Goal: Task Accomplishment & Management: Manage account settings

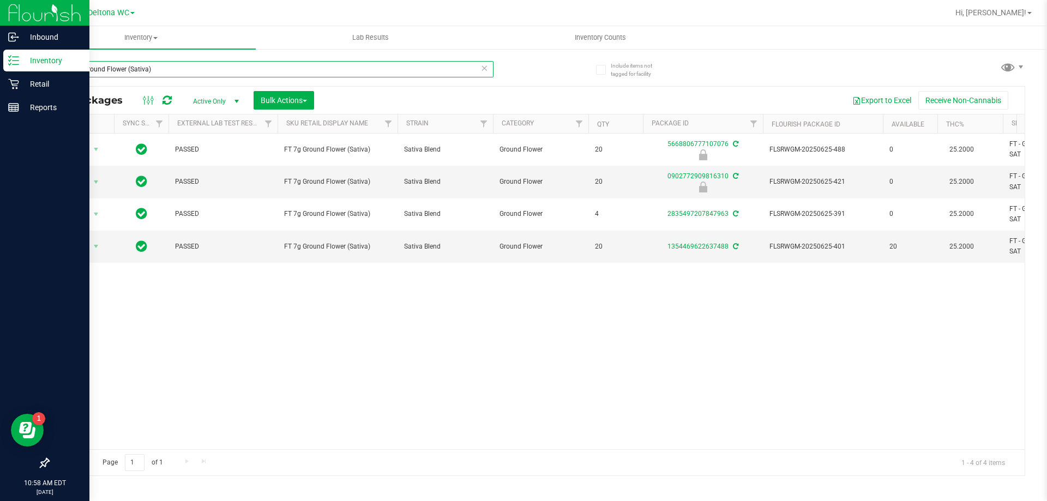
drag, startPoint x: 166, startPoint y: 67, endPoint x: 8, endPoint y: 73, distance: 158.2
click at [8, 71] on div "Inbound Inventory Retail Reports 10:58 AM EDT 08/22/2025 08/22 Deltona WC Hi, A…" at bounding box center [523, 250] width 1047 height 501
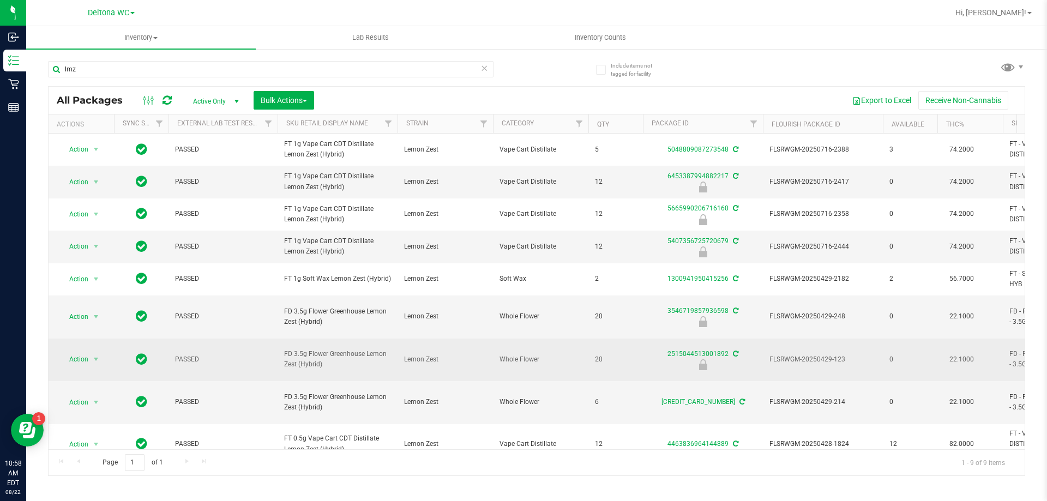
click at [308, 370] on span "FD 3.5g Flower Greenhouse Lemon Zest (Hybrid)" at bounding box center [337, 359] width 107 height 21
copy tr "FD 3.5g Flower Greenhouse Lemon Zest (Hybrid)"
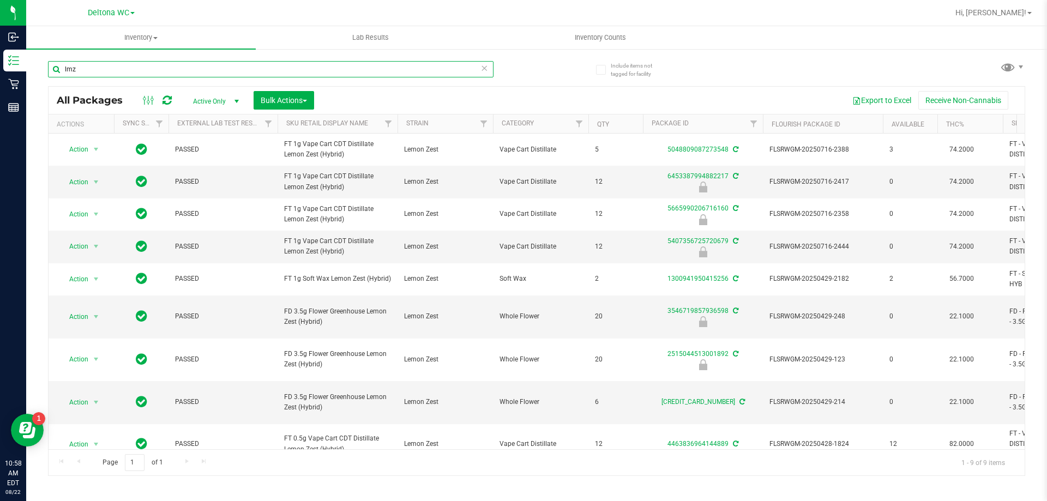
click at [136, 67] on input "lmz" at bounding box center [270, 69] width 445 height 16
click at [136, 66] on input "lmz" at bounding box center [270, 69] width 445 height 16
paste input "FD 3.5g Flower Greenhouse Lemon Zest (Hybrid)"
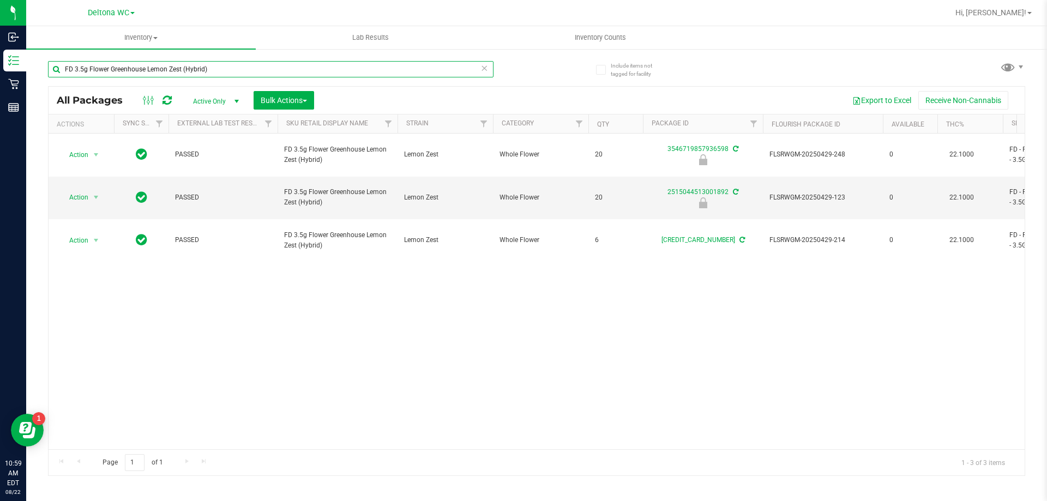
type input "FD 3.5g Flower Greenhouse Lemon Zest (Hybrid)"
click at [258, 69] on input "FD 3.5g Flower Greenhouse Lemon Zest (Hybrid)" at bounding box center [270, 69] width 445 height 16
drag, startPoint x: 0, startPoint y: 0, endPoint x: 258, endPoint y: 70, distance: 267.1
click at [258, 70] on input "FD 3.5g Flower Greenhouse Lemon Zest (Hybrid)" at bounding box center [270, 69] width 445 height 16
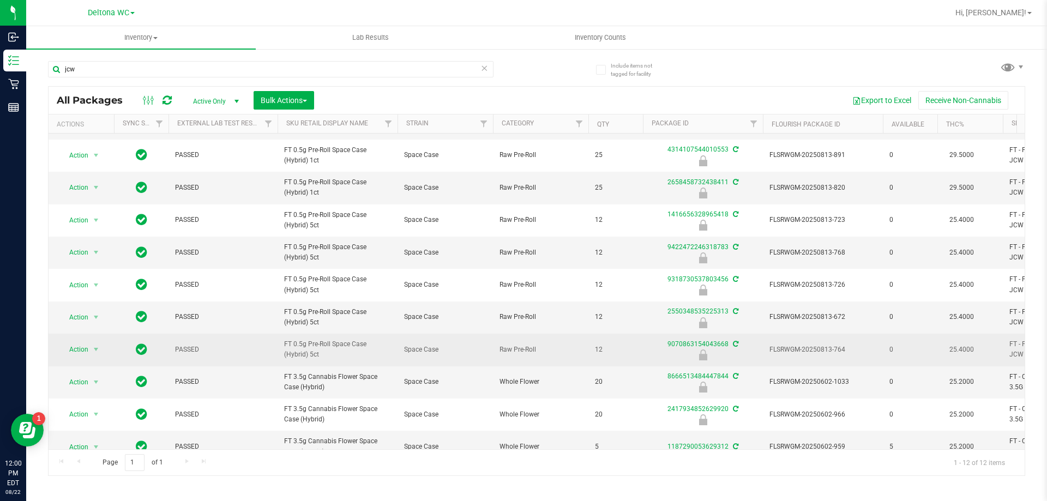
scroll to position [26, 0]
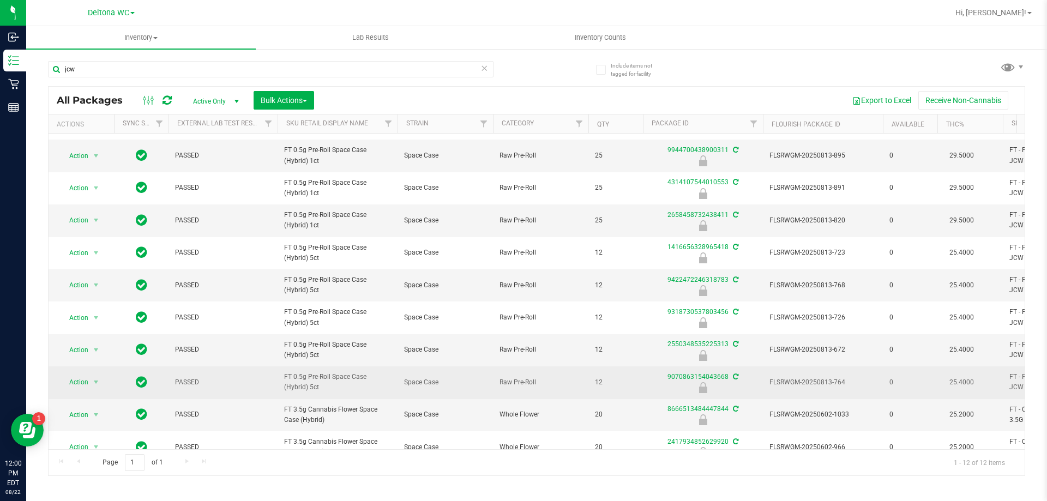
drag, startPoint x: 338, startPoint y: 392, endPoint x: 269, endPoint y: 371, distance: 71.9
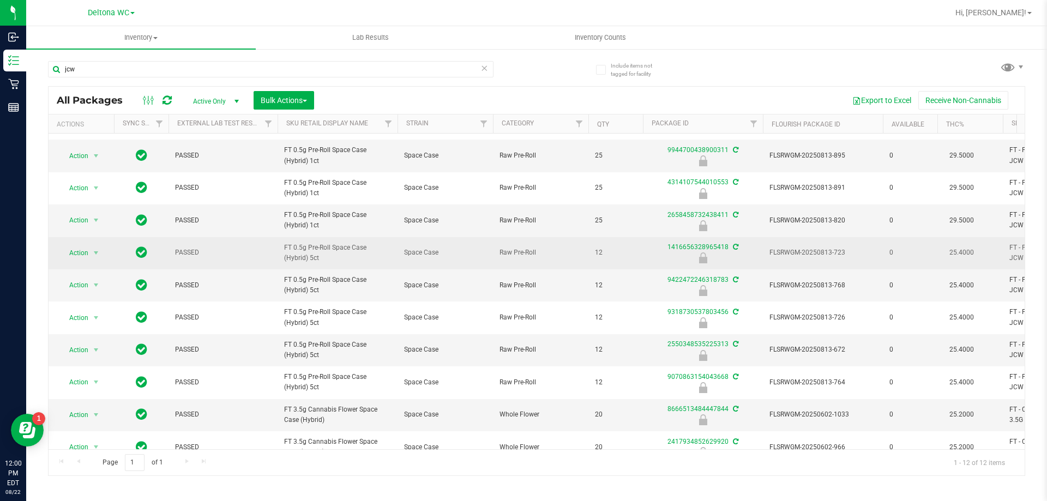
copy tr "FT 0.5g Pre-Roll Space Case (Hybrid) 5ct"
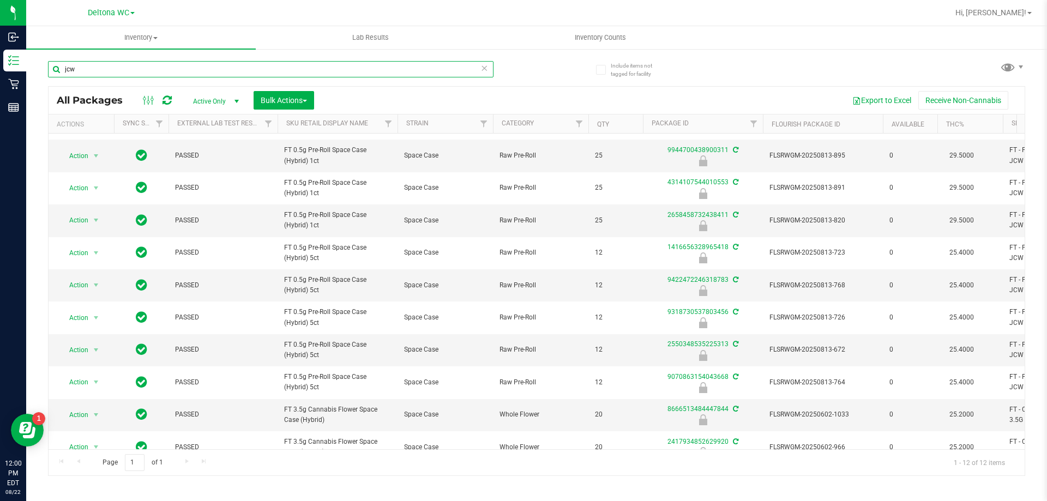
click at [227, 71] on input "jcw" at bounding box center [270, 69] width 445 height 16
paste input "FT 0.5g Pre-Roll Space Case (Hybrid) 5ct"
type input "FT 0.5g Pre-Roll Space Case (Hybrid) 5ct"
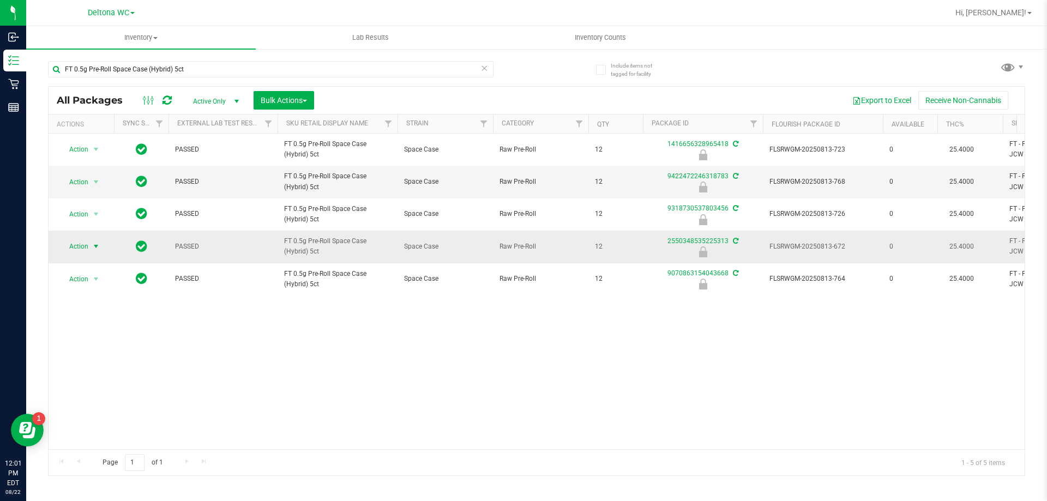
click at [88, 250] on span "Action" at bounding box center [73, 246] width 29 height 15
click at [108, 368] on li "Unlock package" at bounding box center [95, 376] width 70 height 16
click at [231, 59] on div "FT 0.5g Pre-Roll Space Case (Hybrid) 5ct" at bounding box center [292, 68] width 488 height 35
click at [233, 60] on div "FT 0.5g Pre-Roll Space Case (Hybrid) 5ct" at bounding box center [292, 68] width 488 height 35
click at [234, 65] on input "FT 0.5g Pre-Roll Space Case (Hybrid) 5ct" at bounding box center [270, 69] width 445 height 16
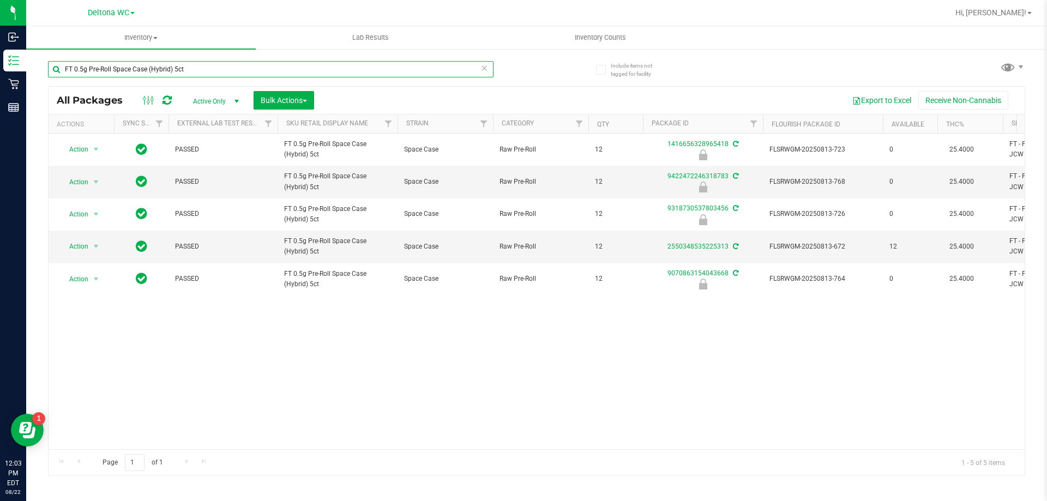
click at [234, 65] on input "FT 0.5g Pre-Roll Space Case (Hybrid) 5ct" at bounding box center [270, 69] width 445 height 16
type input "blueberry"
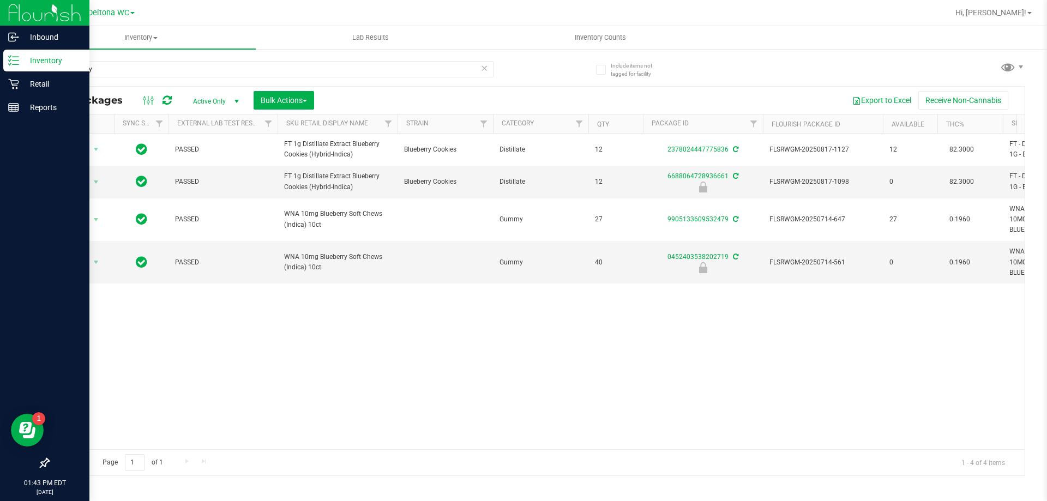
drag, startPoint x: 176, startPoint y: 70, endPoint x: 1, endPoint y: 73, distance: 175.0
click at [0, 69] on div "Inbound Inventory Retail Reports 01:43 PM EDT [DATE] 08/22 Deltona WC Hi, [PERS…" at bounding box center [523, 250] width 1047 height 501
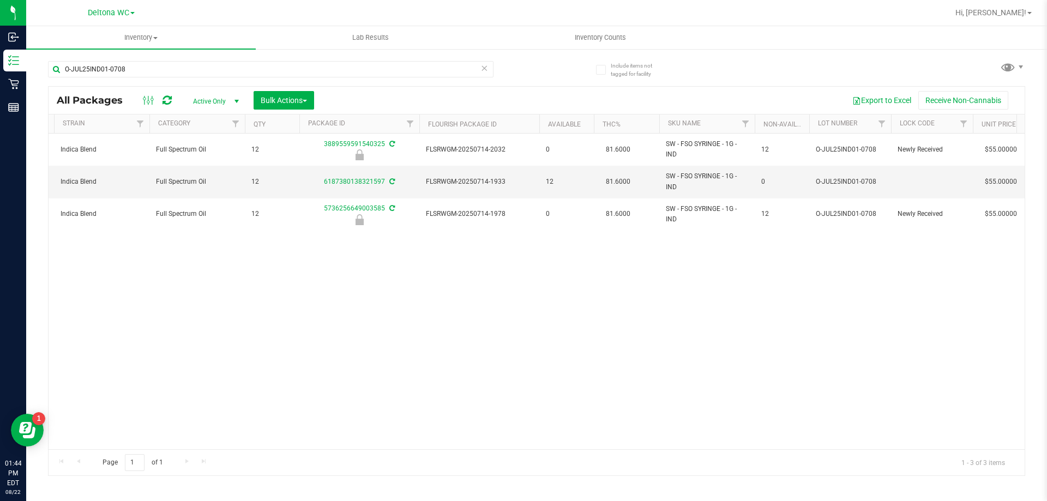
scroll to position [0, 323]
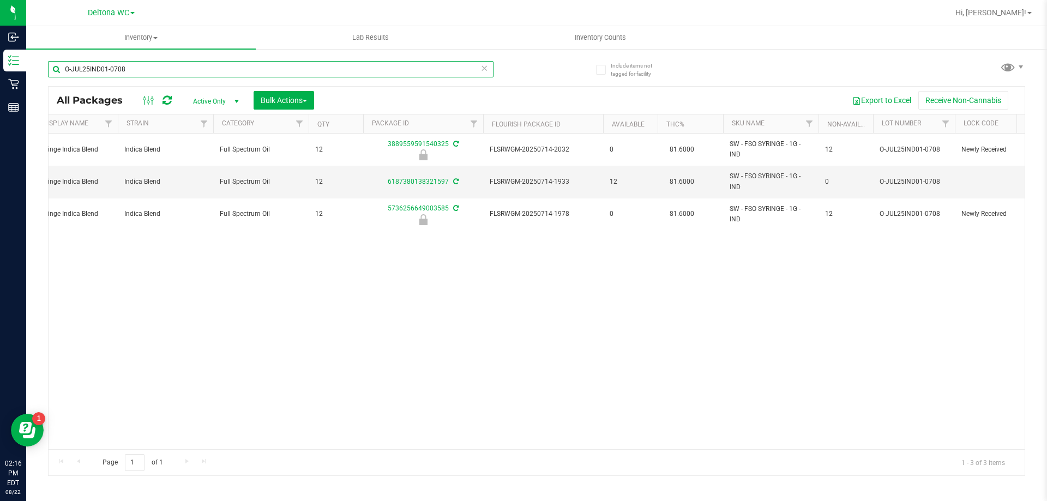
click at [269, 70] on input "O-JUL25IND01-0708" at bounding box center [270, 69] width 445 height 16
click at [269, 71] on input "O-JUL25IND01-0708" at bounding box center [270, 69] width 445 height 16
type input "ckz"
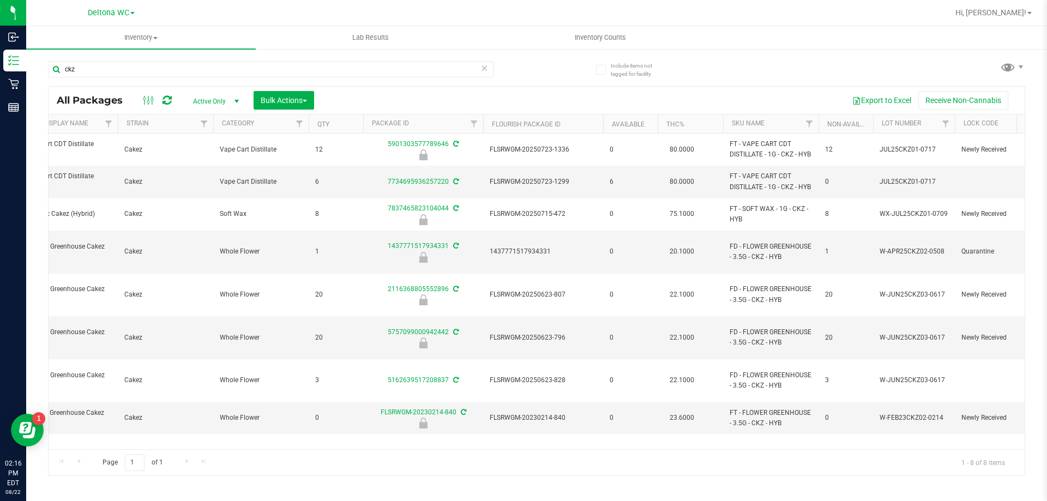
click at [432, 448] on div "All Packages Active Only Active Only Lab Samples Locked All External Internal B…" at bounding box center [536, 281] width 977 height 390
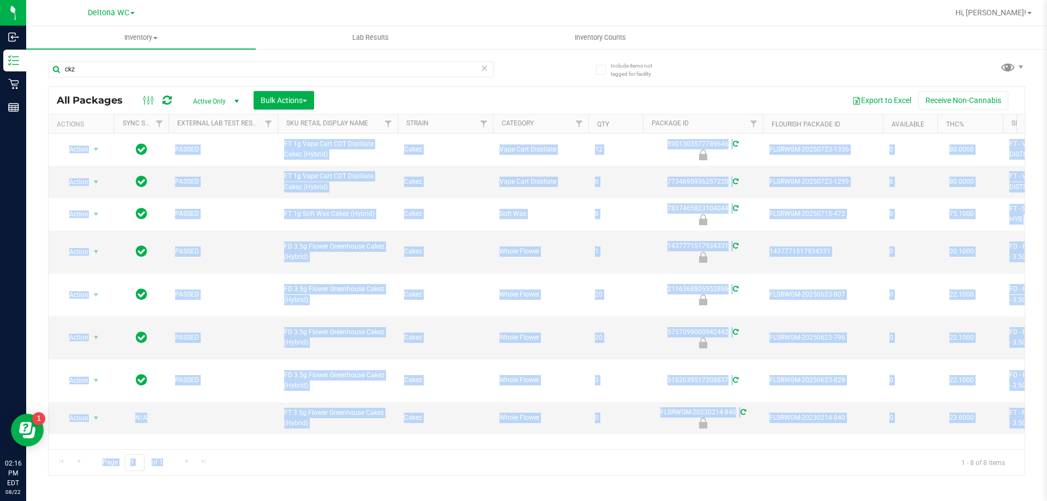
click at [280, 418] on div "Action Action Edit attributes Global inventory Locate package Package audit log…" at bounding box center [537, 292] width 976 height 316
click at [376, 426] on div "Action Action Edit attributes Global inventory Locate package Package audit log…" at bounding box center [537, 292] width 976 height 316
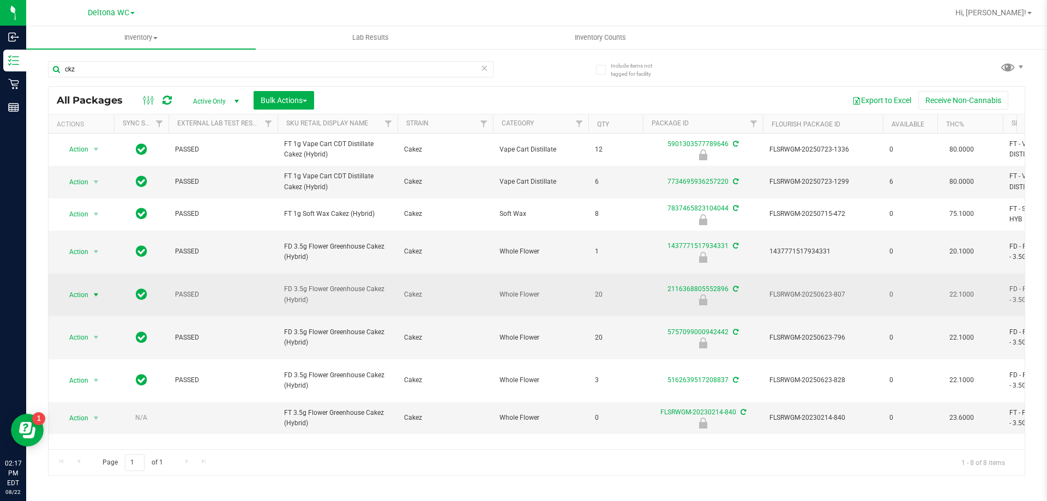
click at [98, 295] on span "select" at bounding box center [96, 295] width 9 height 9
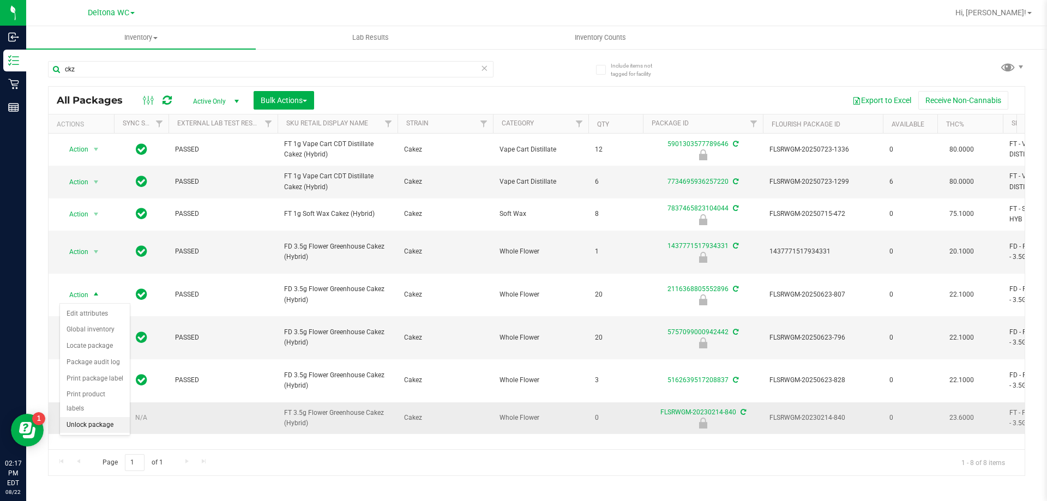
click at [81, 417] on li "Unlock package" at bounding box center [95, 425] width 70 height 16
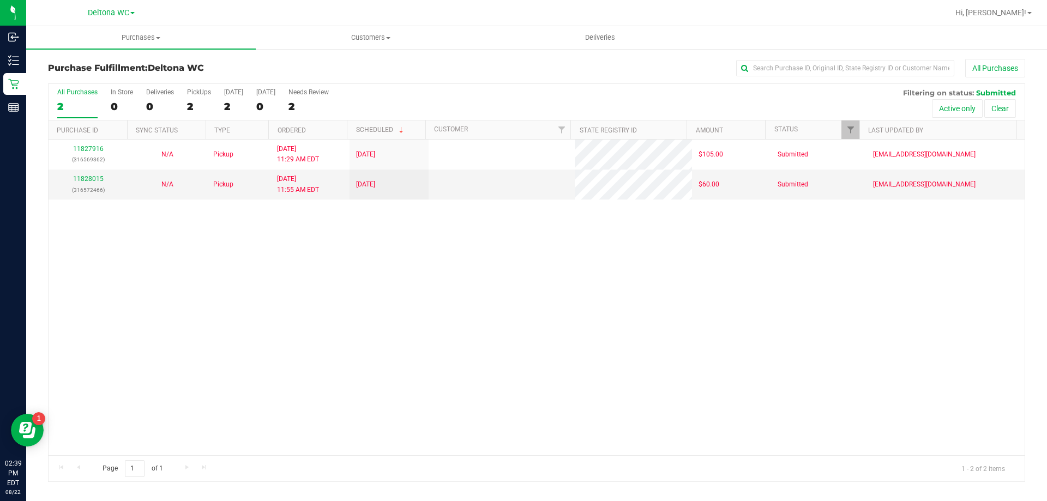
click at [339, 334] on div "11827916 (316569362) N/A Pickup 8/22/2025 11:29 AM EDT 8/22/2025 $105.00 Submit…" at bounding box center [537, 298] width 976 height 316
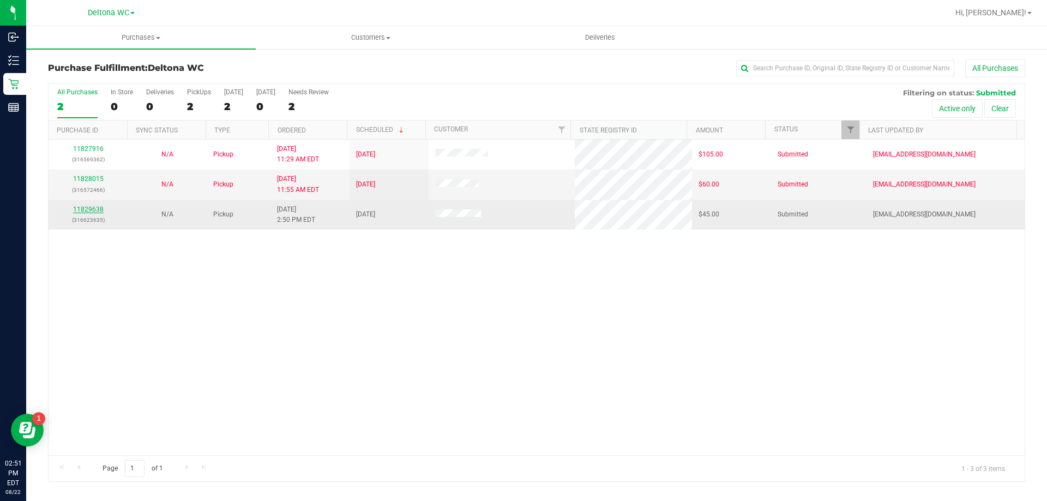
click at [91, 206] on link "11829638" at bounding box center [88, 210] width 31 height 8
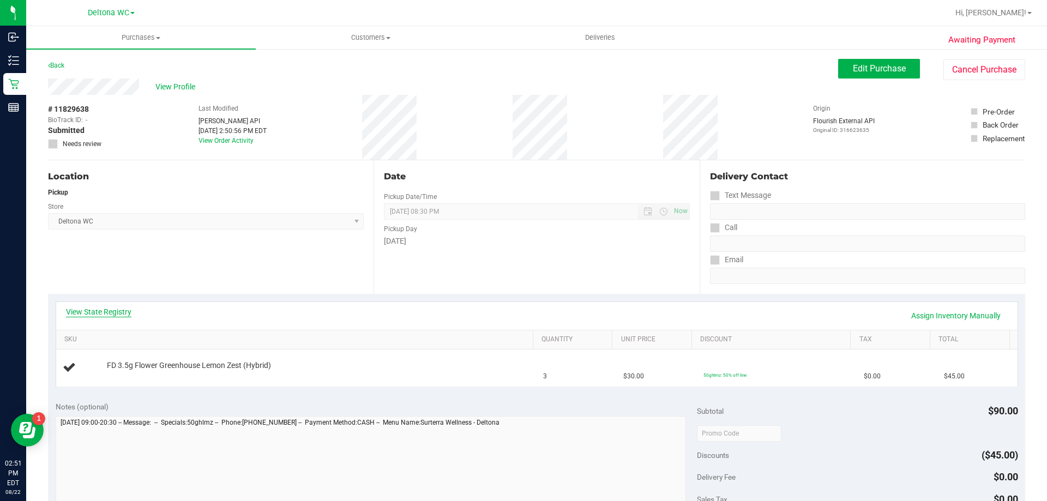
click at [100, 311] on link "View State Registry" at bounding box center [98, 311] width 65 height 11
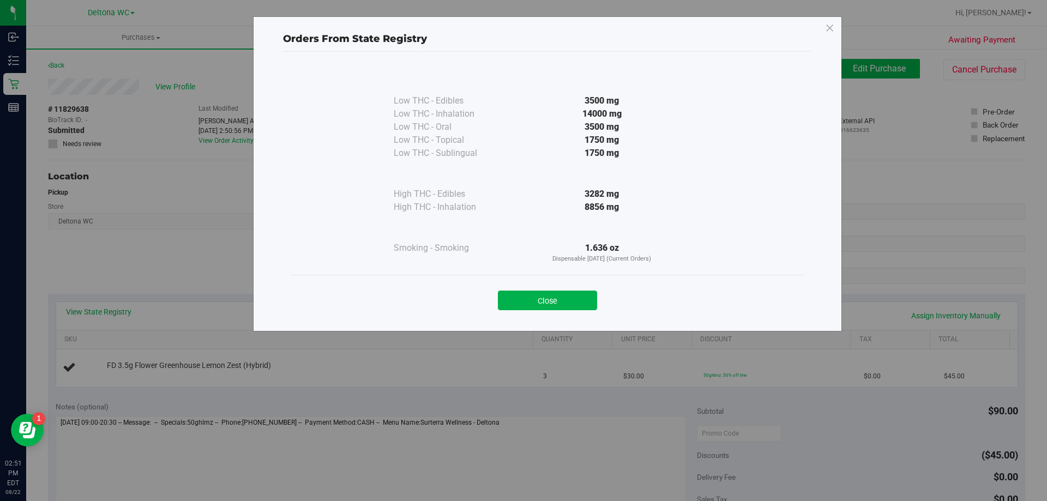
click at [556, 289] on div "Close" at bounding box center [547, 296] width 496 height 27
click at [556, 291] on div "Close" at bounding box center [547, 296] width 496 height 27
drag, startPoint x: 558, startPoint y: 286, endPoint x: 566, endPoint y: 301, distance: 17.3
click at [559, 290] on div "Close" at bounding box center [547, 296] width 496 height 27
click at [566, 301] on button "Close" at bounding box center [547, 301] width 99 height 20
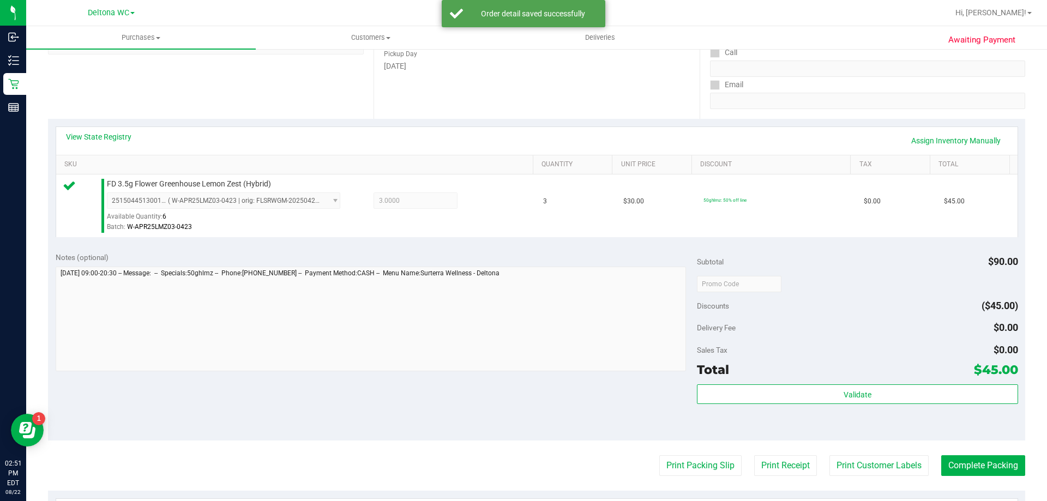
scroll to position [327, 0]
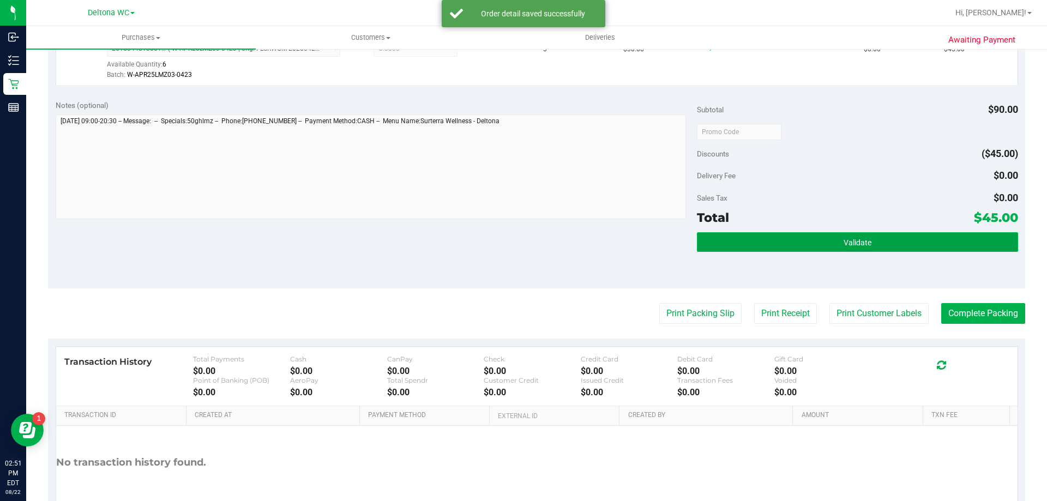
click at [814, 234] on button "Validate" at bounding box center [857, 242] width 321 height 20
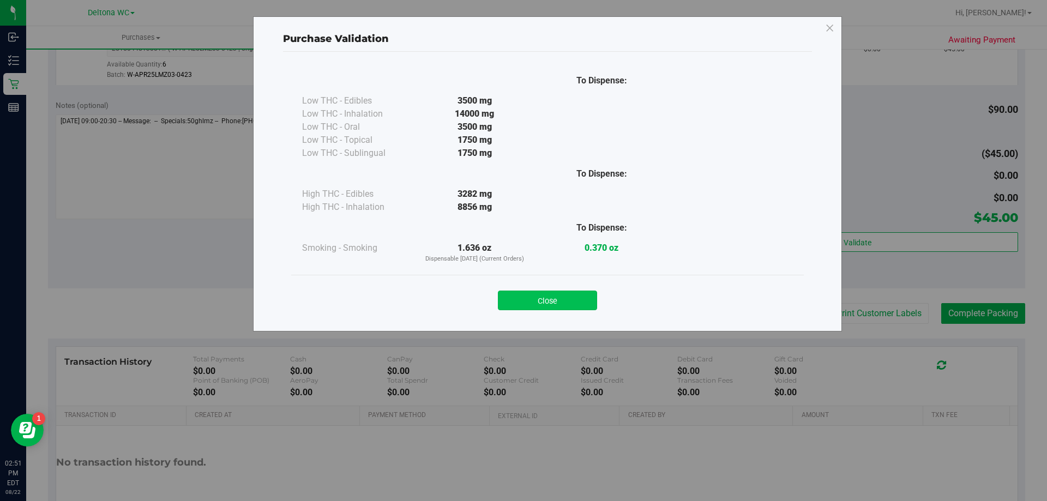
click at [549, 301] on button "Close" at bounding box center [547, 301] width 99 height 20
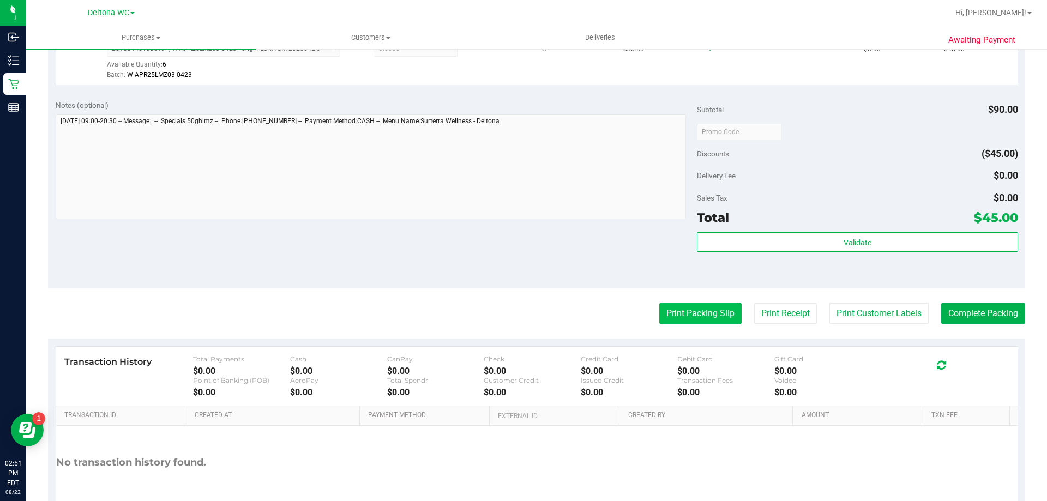
click at [681, 305] on button "Print Packing Slip" at bounding box center [700, 313] width 82 height 21
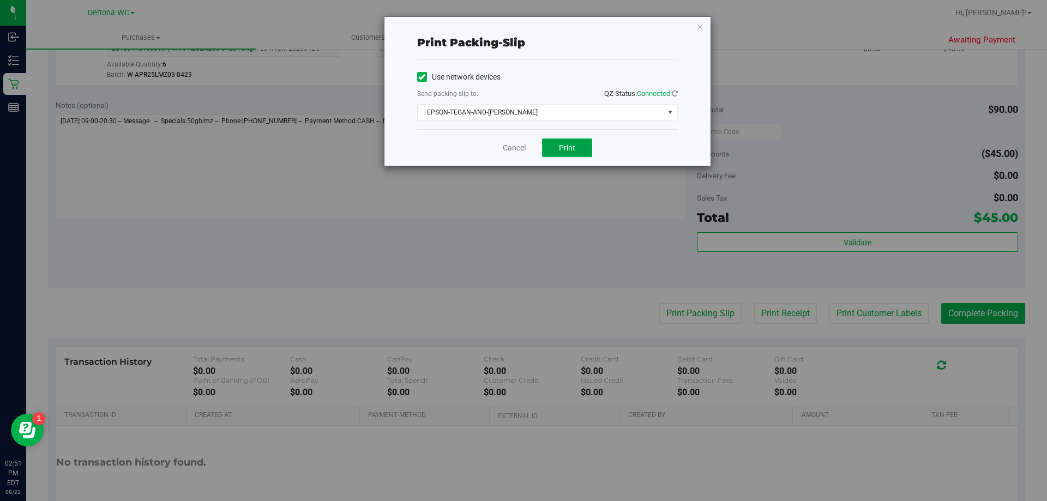
click at [554, 143] on button "Print" at bounding box center [567, 147] width 50 height 19
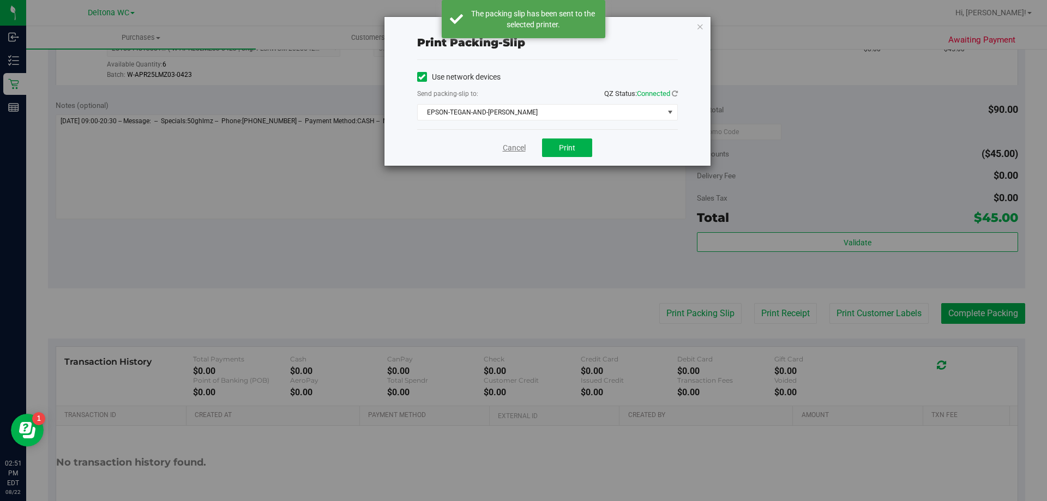
click at [514, 146] on link "Cancel" at bounding box center [514, 147] width 23 height 11
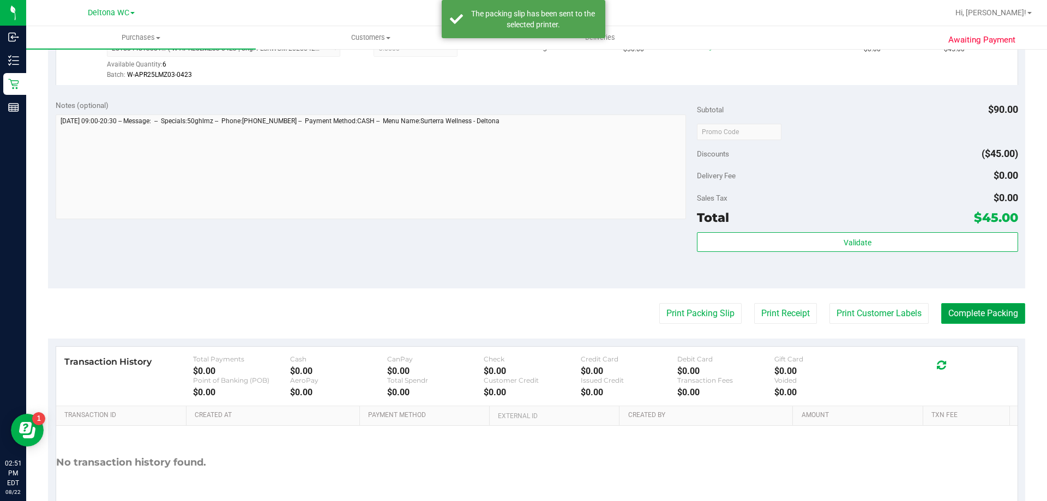
click at [988, 320] on button "Complete Packing" at bounding box center [983, 313] width 84 height 21
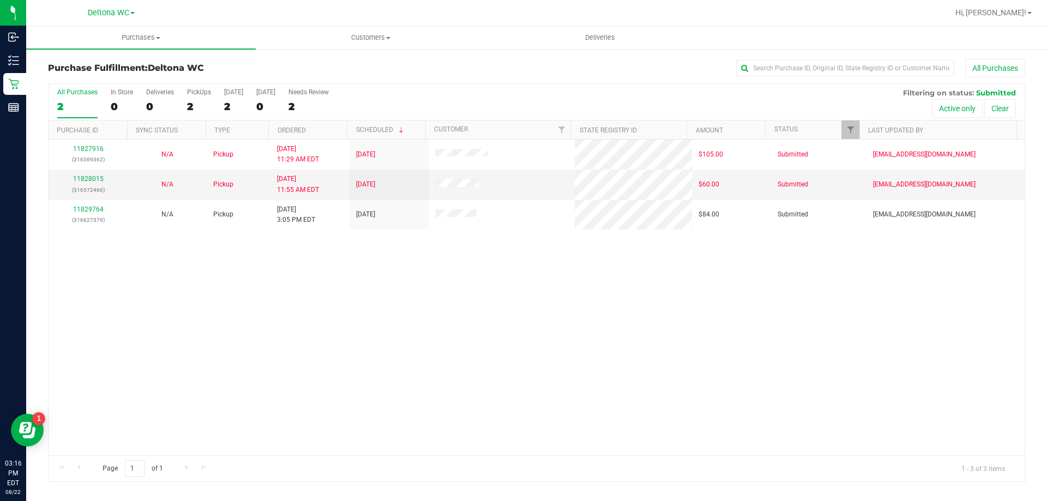
click at [536, 336] on div "11827916 (316569362) N/A Pickup 8/22/2025 11:29 AM EDT 8/22/2025 $105.00 Submit…" at bounding box center [537, 298] width 976 height 316
click at [524, 359] on div "11827916 (316569362) N/A Pickup 8/22/2025 11:29 AM EDT 8/22/2025 $105.00 Submit…" at bounding box center [537, 298] width 976 height 316
click at [551, 87] on div "All Purchases 2 In Store 0 Deliveries 0 PickUps 2 Today 2 Tomorrow 0 Needs Revi…" at bounding box center [537, 88] width 976 height 9
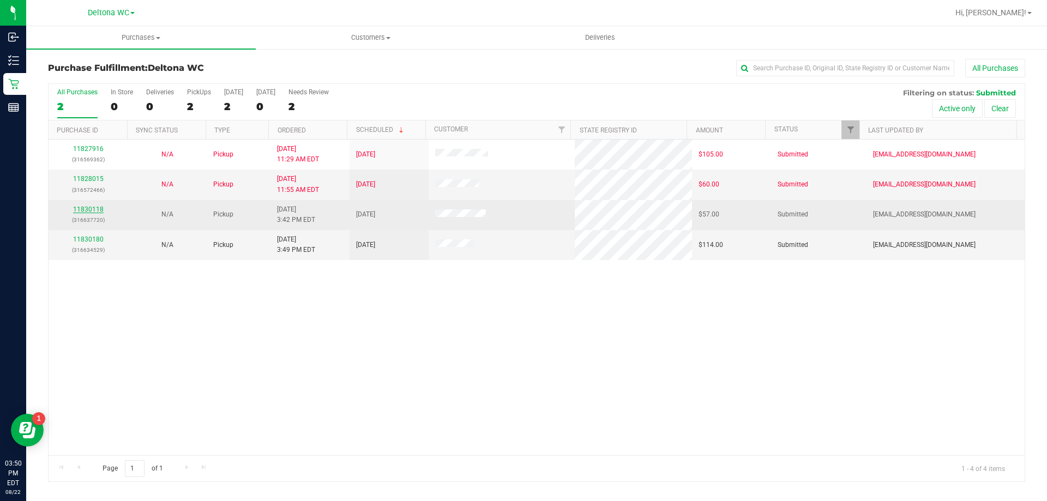
click at [96, 207] on link "11830118" at bounding box center [88, 210] width 31 height 8
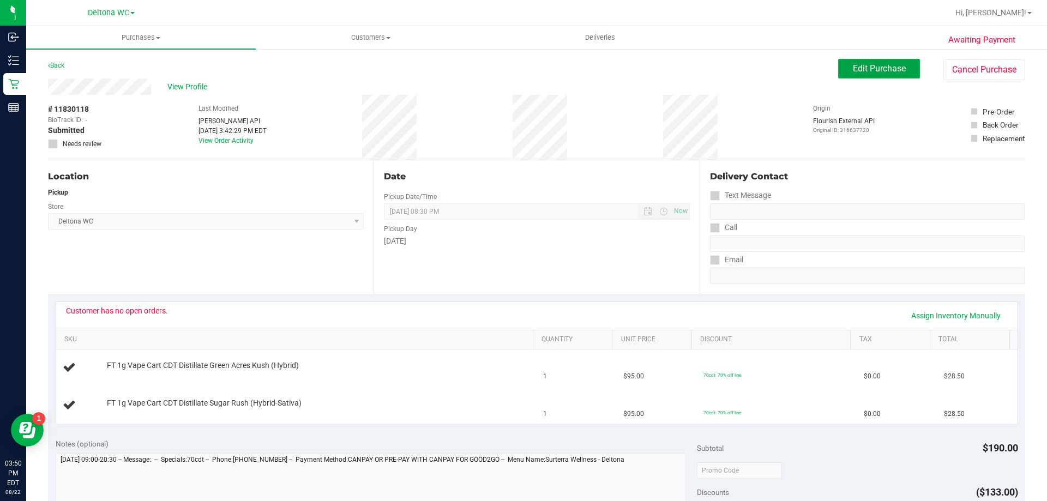
click at [879, 63] on button "Edit Purchase" at bounding box center [879, 69] width 82 height 20
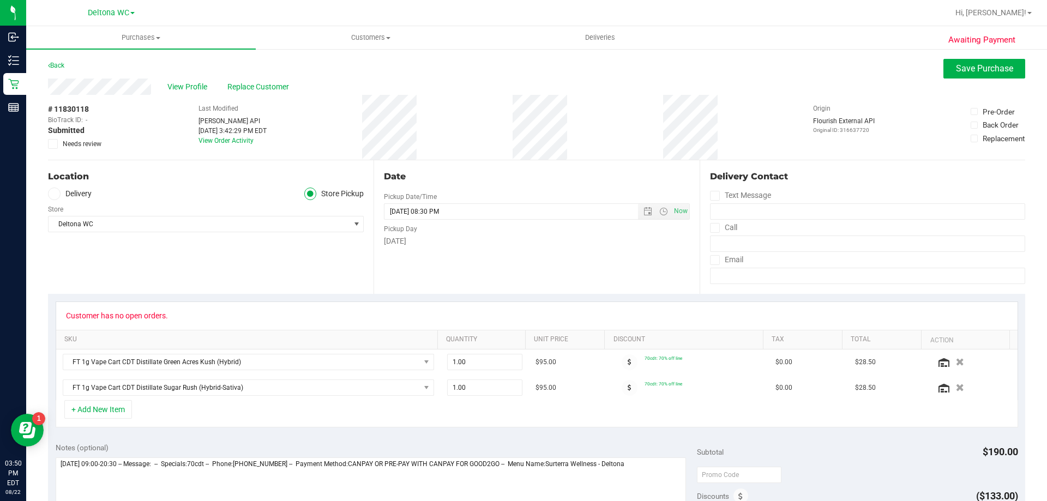
click at [90, 146] on span "Needs review" at bounding box center [82, 144] width 39 height 10
click at [0, 0] on input "Needs review" at bounding box center [0, 0] width 0 height 0
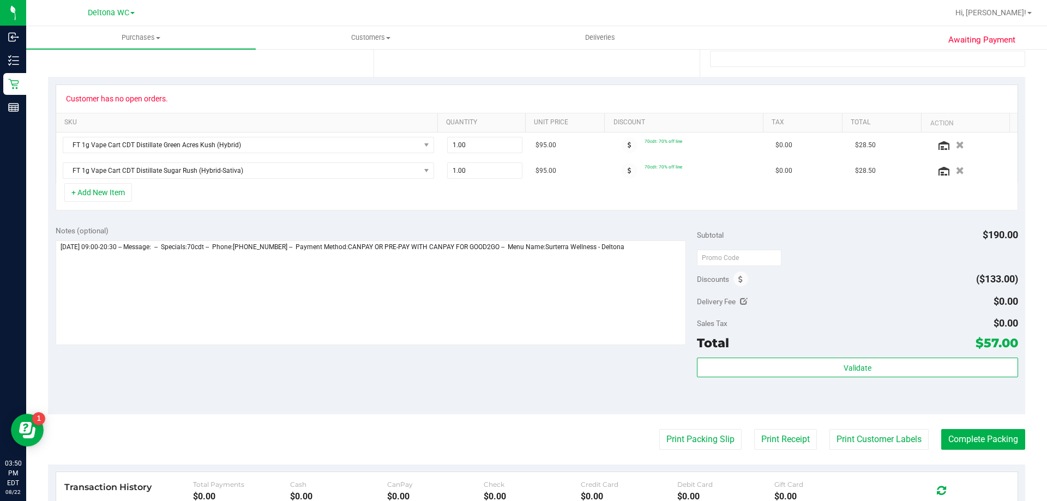
scroll to position [218, 0]
click at [55, 255] on div "Notes (optional) Subtotal $190.00 Discounts ($133.00) Delivery Fee $0.00 Sales …" at bounding box center [536, 315] width 977 height 196
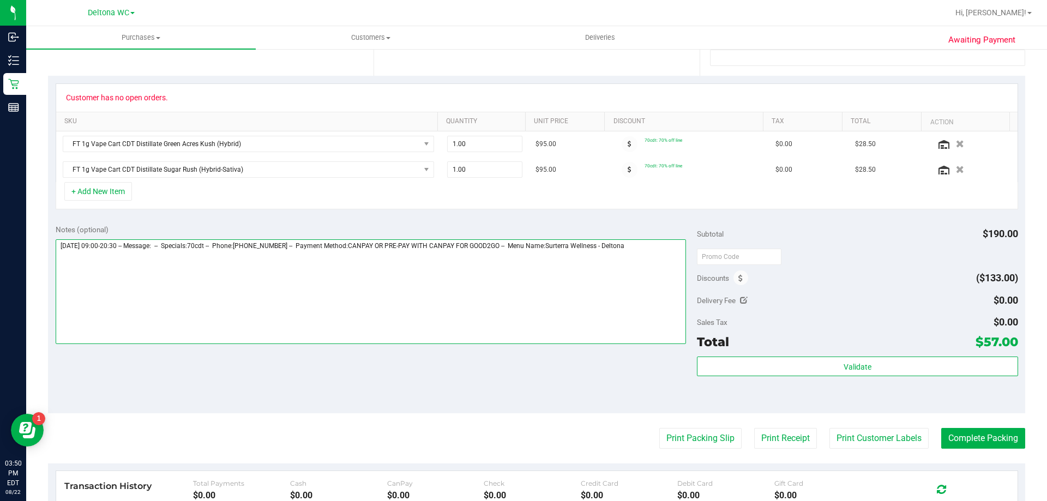
click at [61, 247] on textarea at bounding box center [371, 291] width 631 height 105
type textarea "Friday 08/22/2025 09:00-20:30 -- Message: -- Specials:70cdt -- Phone:4077604716…"
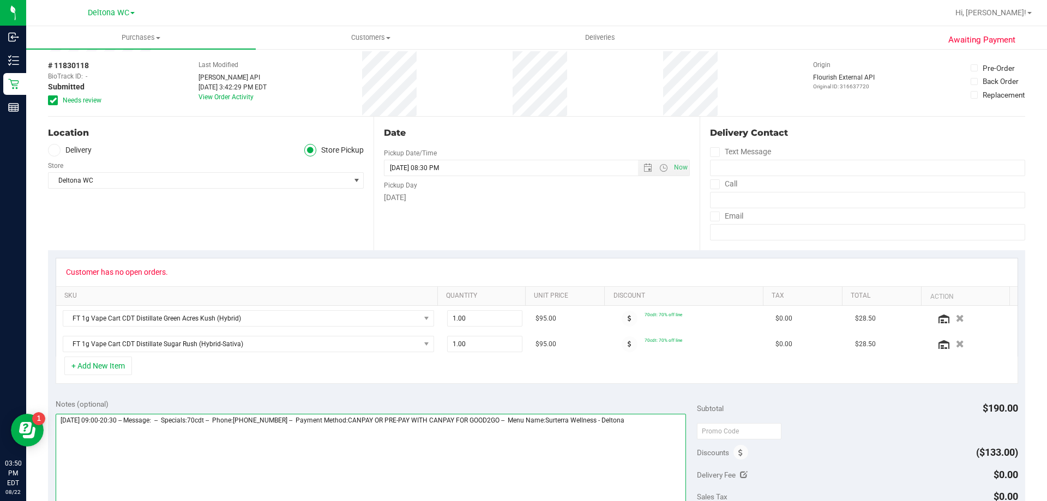
scroll to position [0, 0]
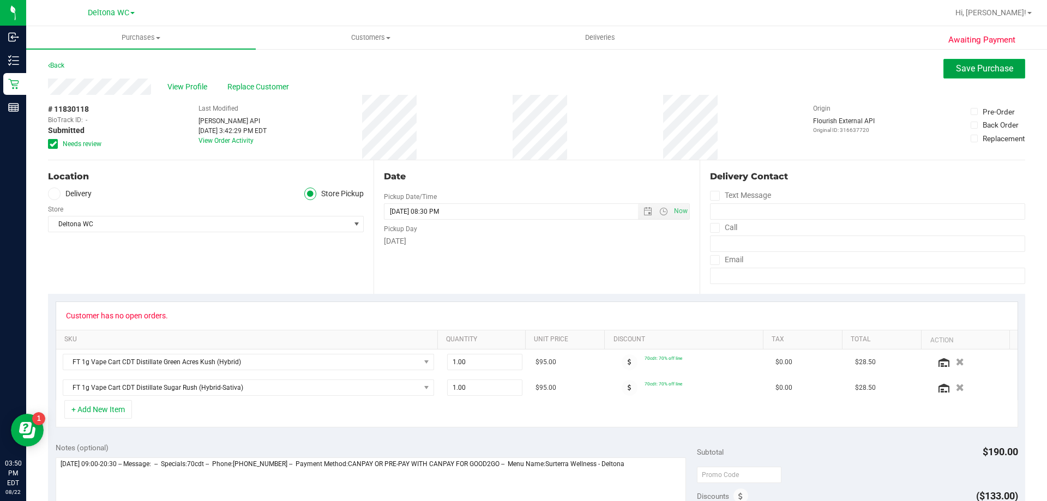
click at [969, 71] on span "Save Purchase" at bounding box center [984, 68] width 57 height 10
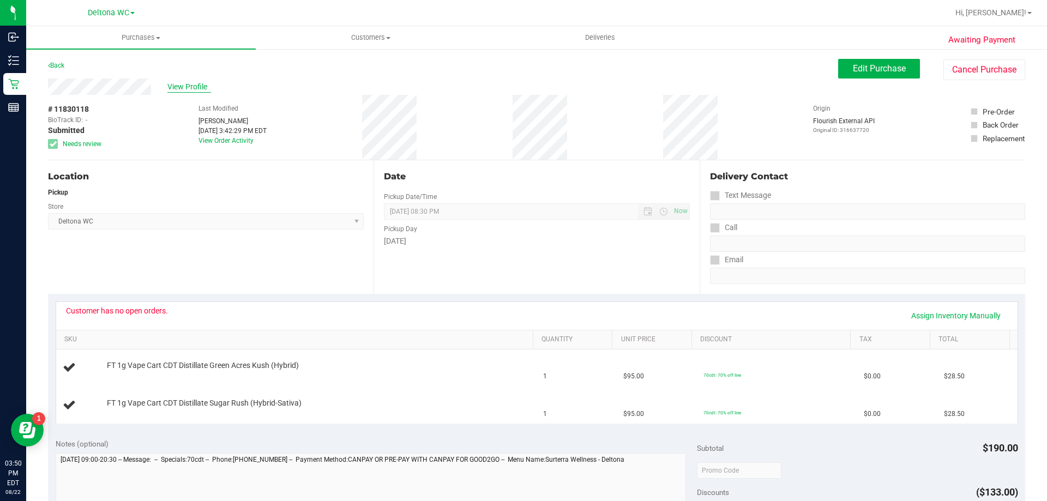
click at [180, 87] on span "View Profile" at bounding box center [189, 86] width 44 height 11
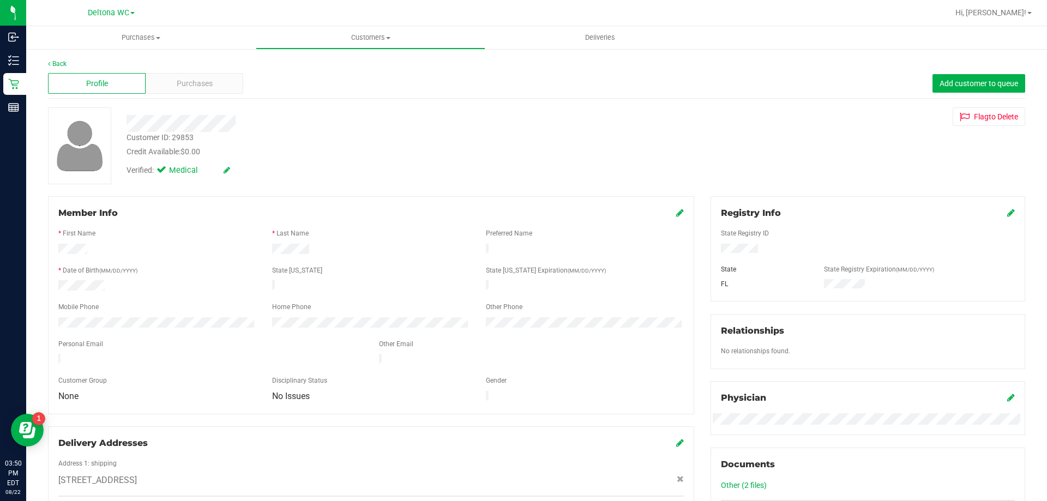
click at [187, 136] on div "Customer ID: 29853" at bounding box center [159, 137] width 67 height 11
copy div "29853"
click at [65, 64] on link "Back" at bounding box center [57, 64] width 19 height 8
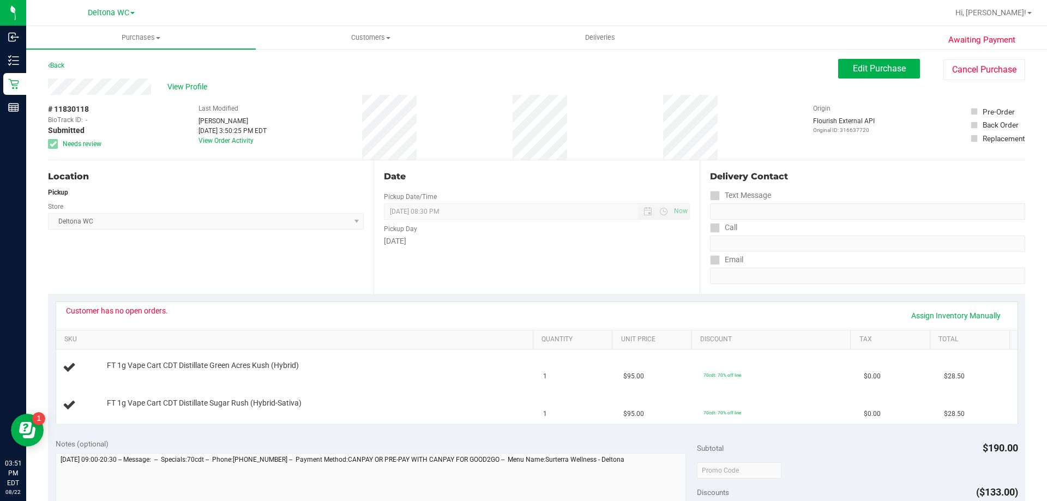
drag, startPoint x: 198, startPoint y: 279, endPoint x: 174, endPoint y: 214, distance: 68.8
click at [189, 257] on div "Location Pickup Store Deltona WC Select Store Bonita Springs WC Boynton Beach W…" at bounding box center [210, 227] width 325 height 134
click at [64, 64] on link "Back" at bounding box center [56, 66] width 16 height 8
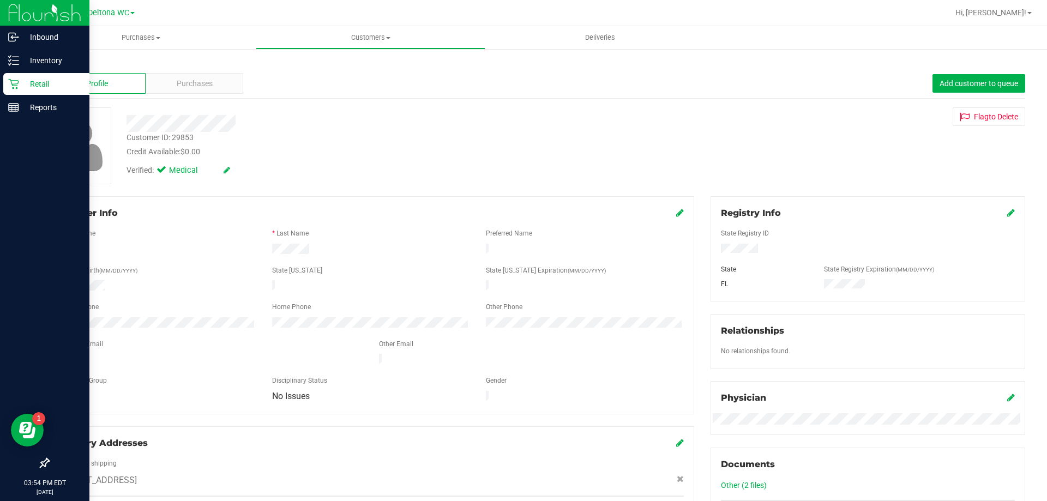
click at [18, 90] on div "Retail" at bounding box center [46, 84] width 86 height 22
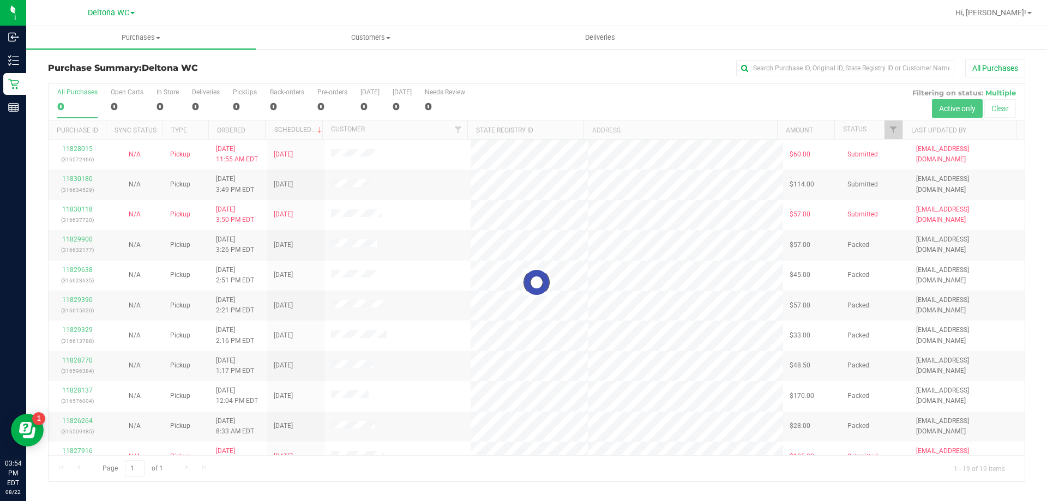
click at [892, 132] on div at bounding box center [537, 282] width 976 height 397
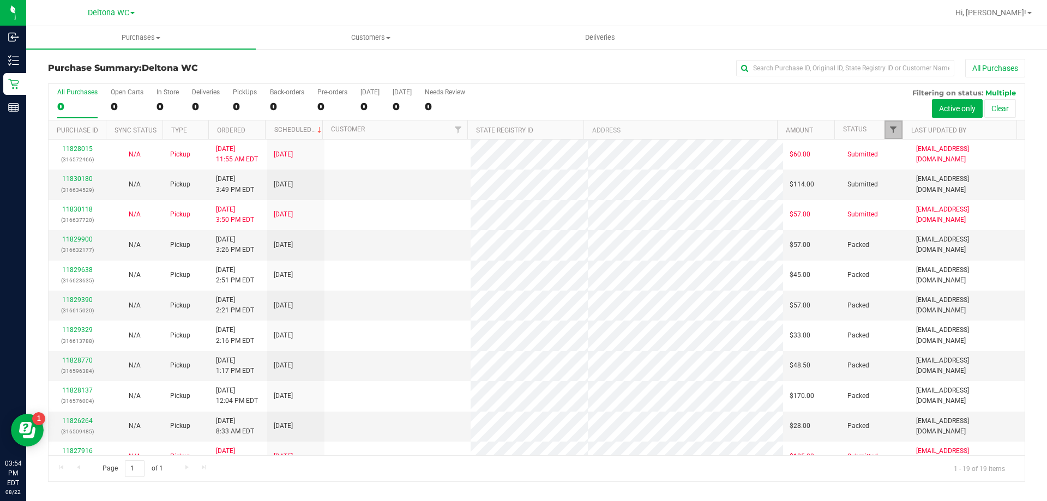
click at [897, 131] on span "Filter" at bounding box center [893, 129] width 9 height 9
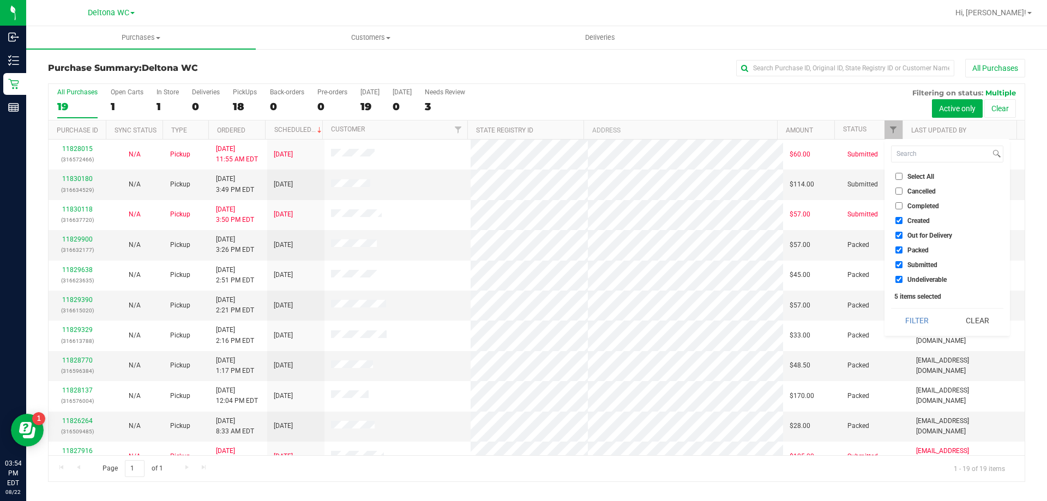
click at [910, 176] on span "Select All" at bounding box center [920, 176] width 27 height 7
click at [902, 176] on input "Select All" at bounding box center [898, 176] width 7 height 7
checkbox input "true"
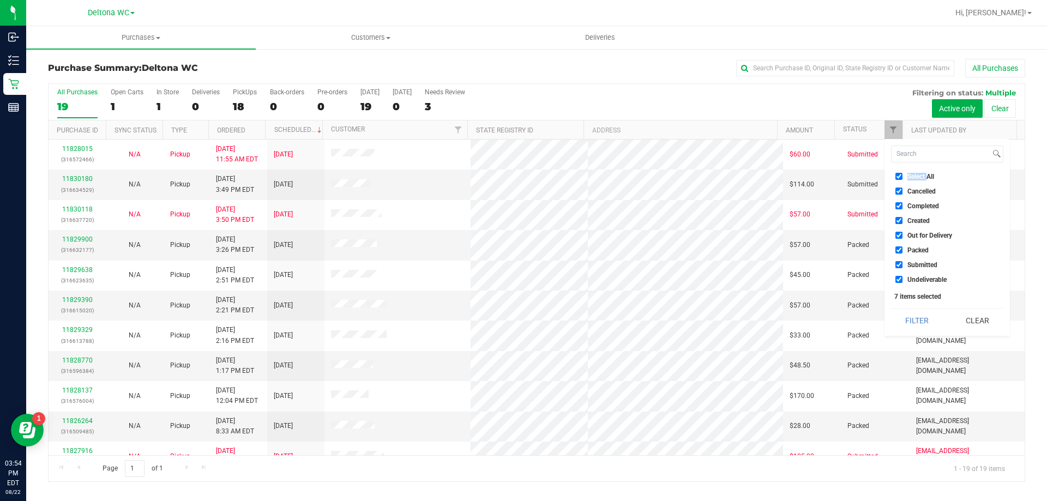
click at [910, 176] on span "Select All" at bounding box center [920, 176] width 27 height 7
click at [902, 176] on input "Select All" at bounding box center [898, 176] width 7 height 7
checkbox input "false"
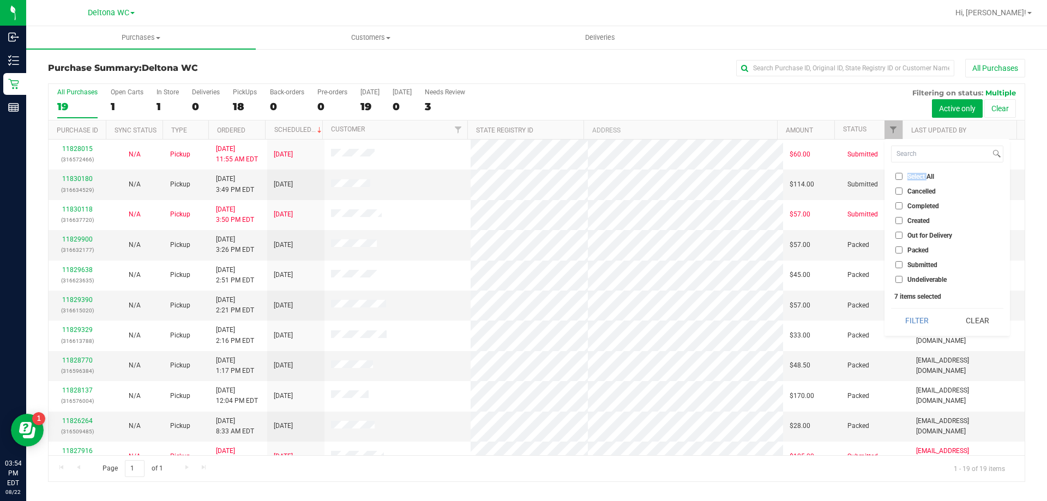
checkbox input "false"
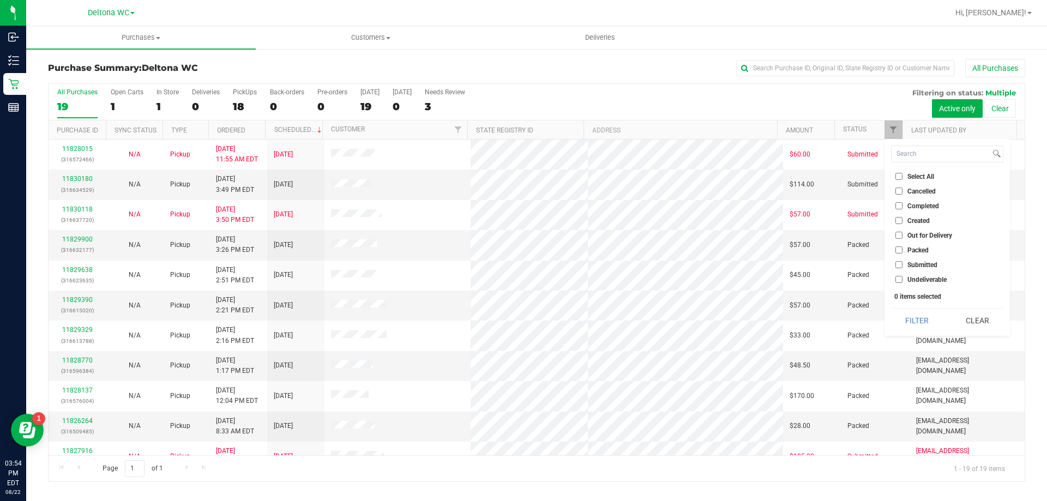
click at [916, 269] on li "Submitted" at bounding box center [947, 264] width 112 height 11
click at [916, 263] on span "Submitted" at bounding box center [922, 265] width 30 height 7
click at [902, 263] on input "Submitted" at bounding box center [898, 264] width 7 height 7
checkbox input "true"
click at [919, 318] on button "Filter" at bounding box center [917, 321] width 52 height 24
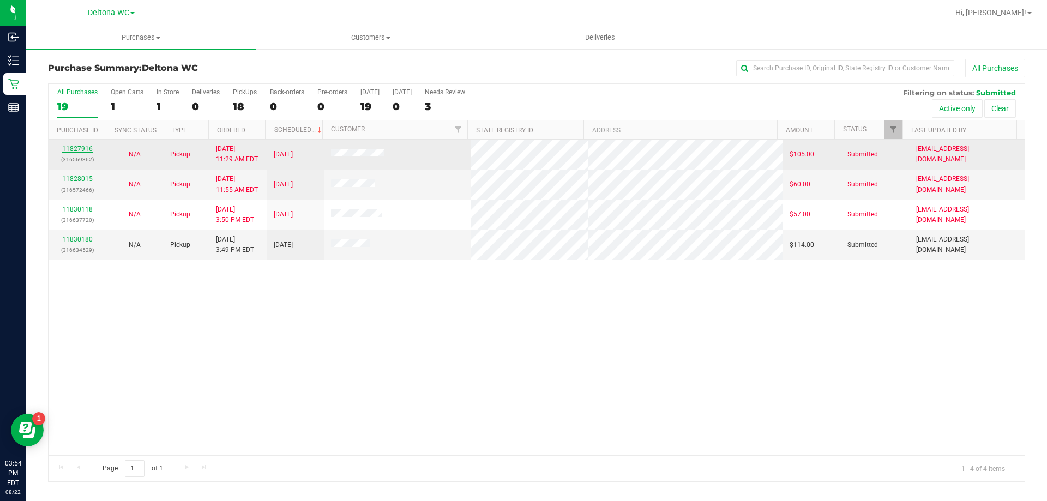
click at [86, 148] on link "11827916" at bounding box center [77, 149] width 31 height 8
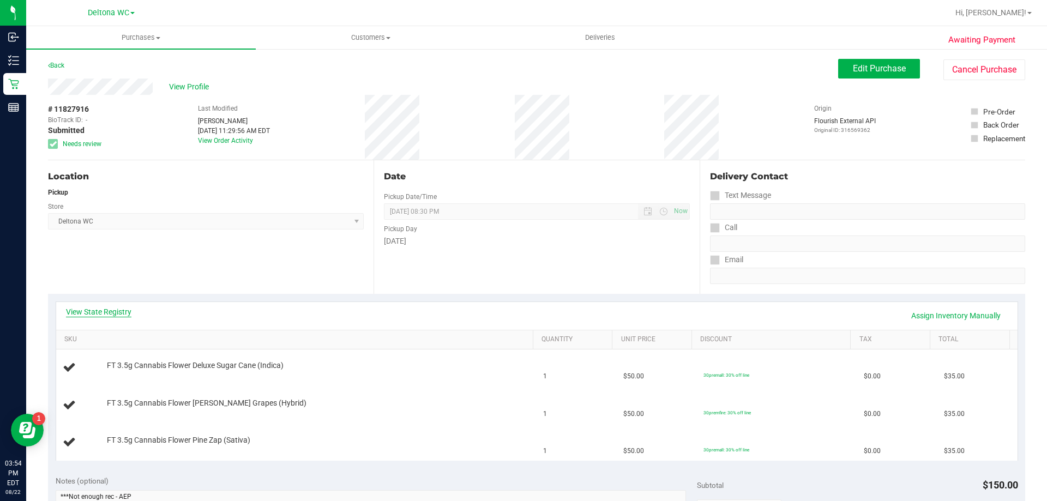
click at [112, 310] on link "View State Registry" at bounding box center [98, 311] width 65 height 11
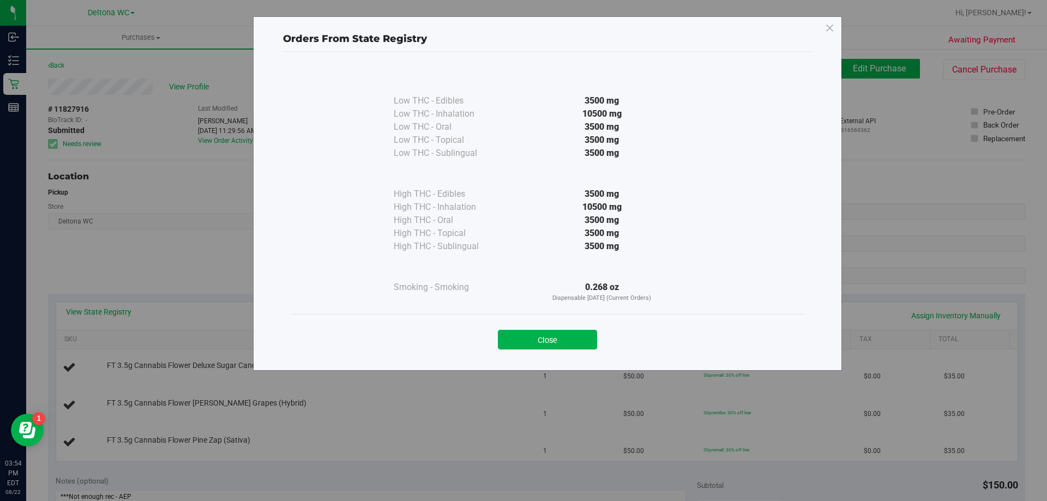
click at [527, 335] on button "Close" at bounding box center [547, 340] width 99 height 20
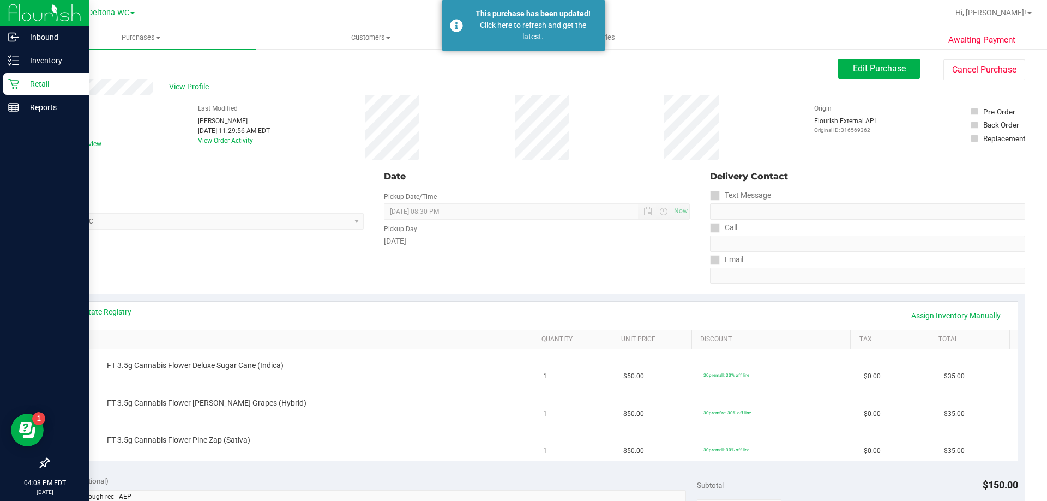
click at [16, 83] on icon at bounding box center [13, 83] width 11 height 11
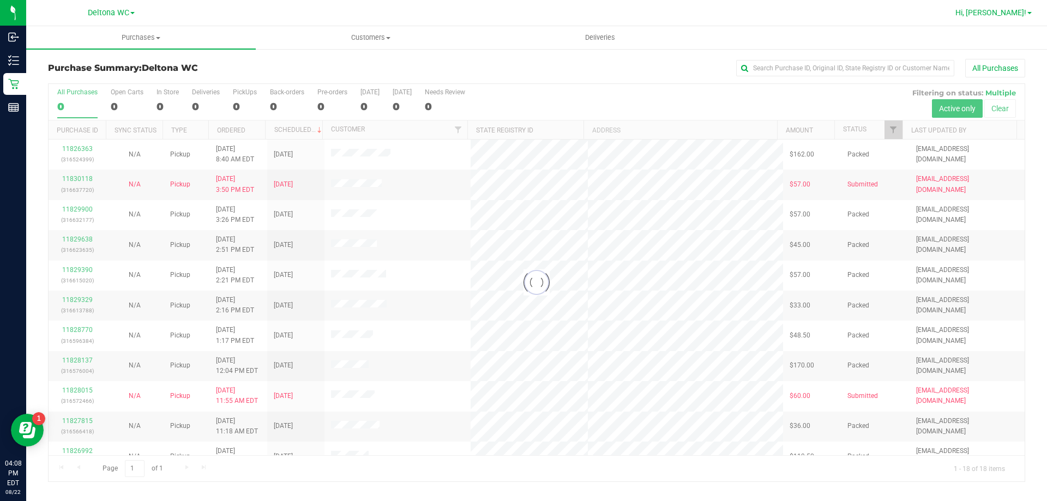
click at [1013, 10] on span "Hi, [PERSON_NAME]!" at bounding box center [990, 12] width 71 height 9
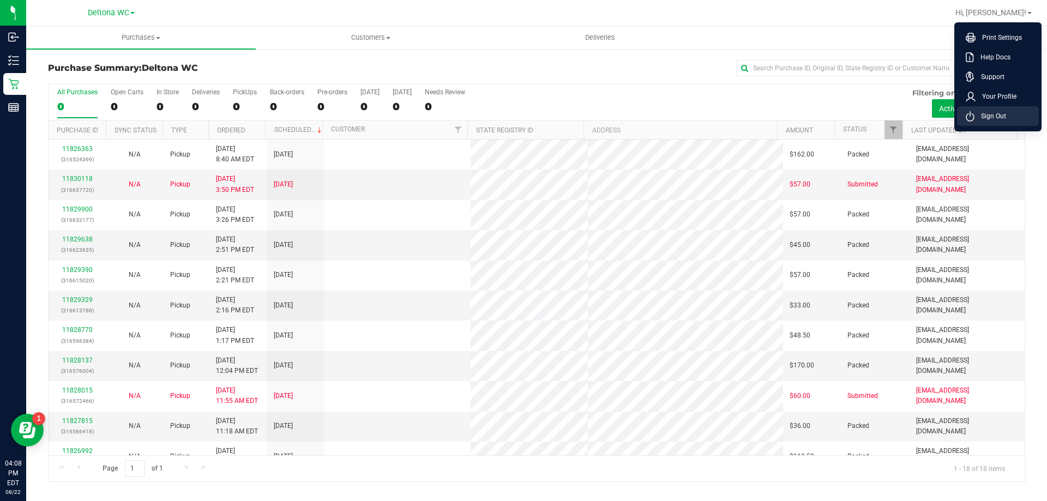
click at [991, 117] on span "Sign Out" at bounding box center [990, 116] width 32 height 11
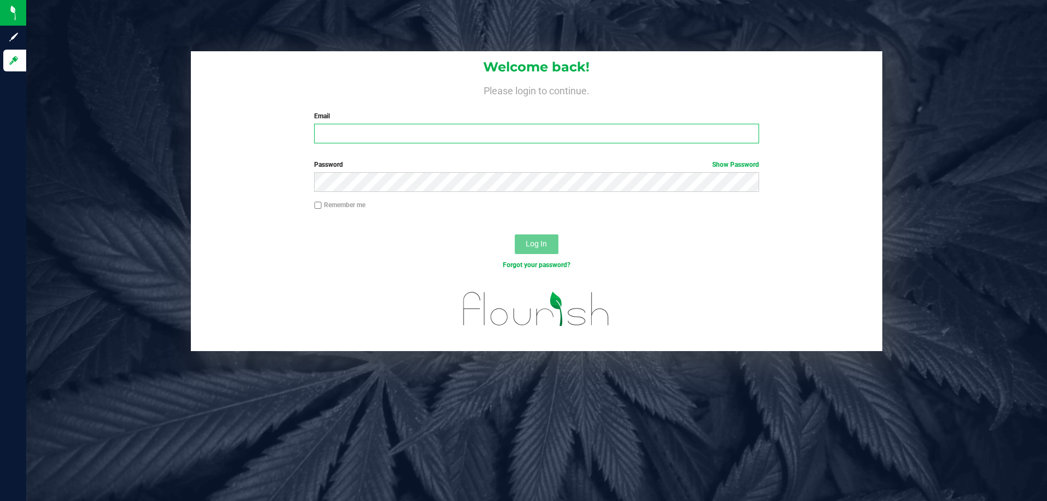
click at [386, 138] on input "Email" at bounding box center [536, 134] width 444 height 20
type input "niflores@liveparallel.com"
click at [515, 234] on button "Log In" at bounding box center [537, 244] width 44 height 20
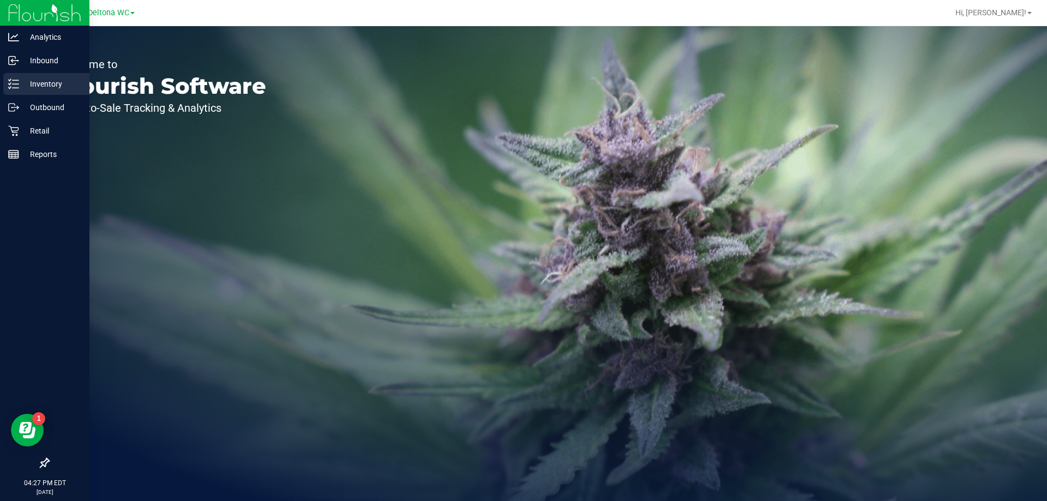
click at [45, 89] on p "Inventory" at bounding box center [51, 83] width 65 height 13
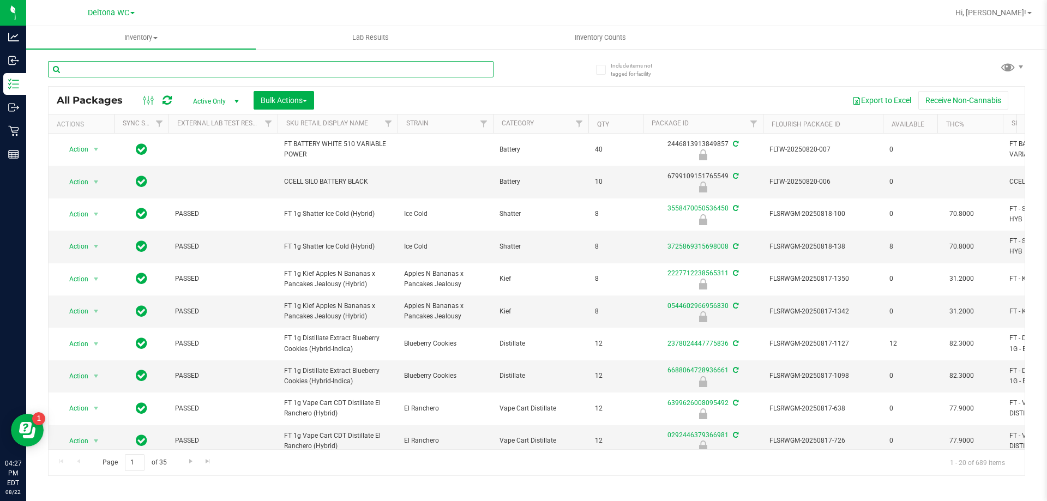
click at [297, 68] on input "text" at bounding box center [270, 69] width 445 height 16
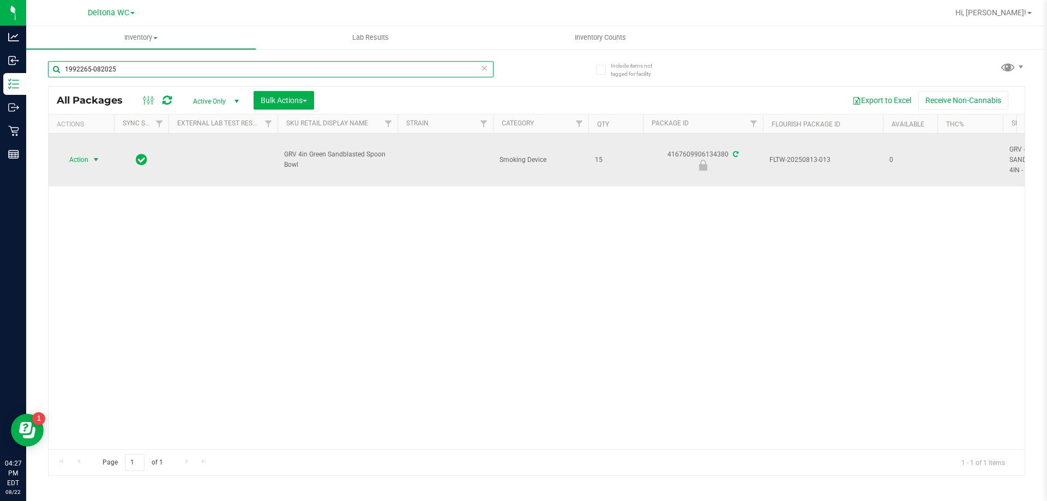
type input "1992265-082025"
click at [93, 159] on span "select" at bounding box center [96, 159] width 9 height 9
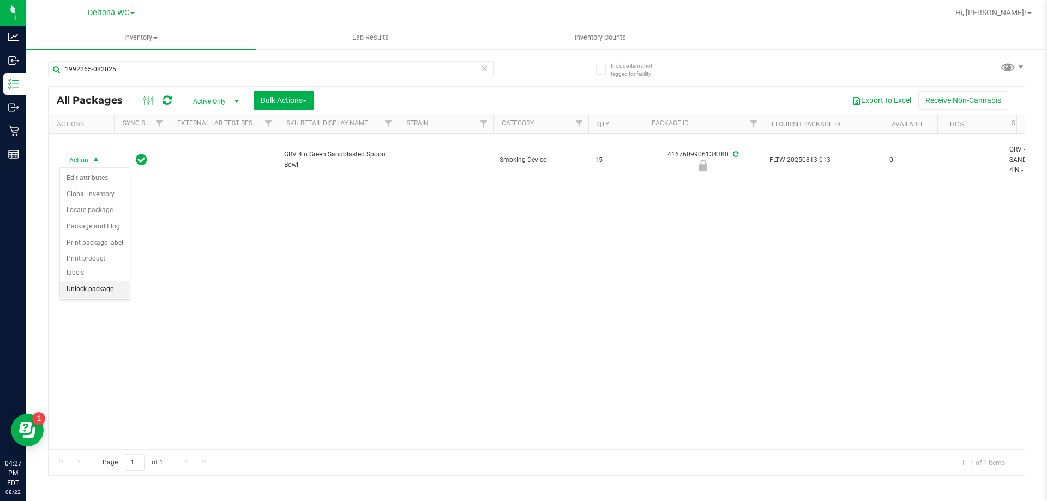
click at [92, 281] on li "Unlock package" at bounding box center [95, 289] width 70 height 16
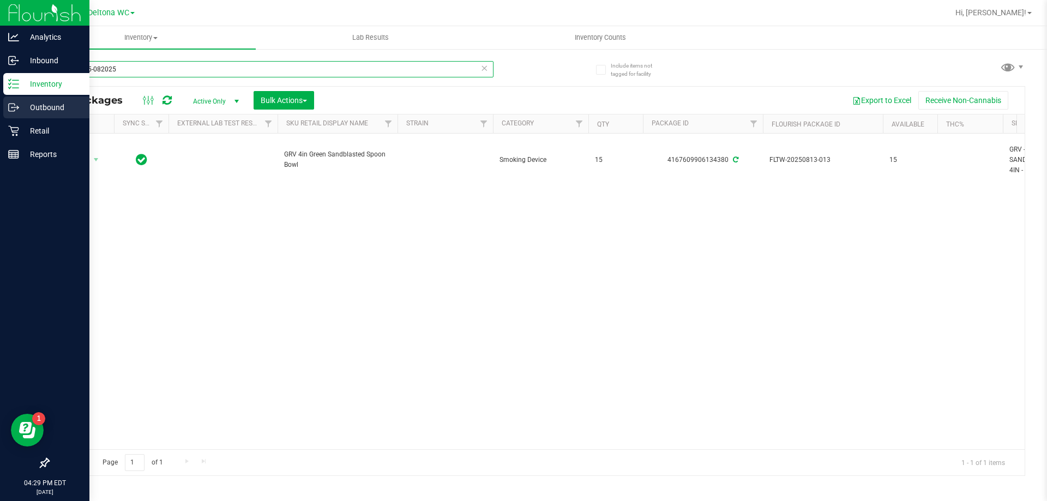
drag, startPoint x: 186, startPoint y: 69, endPoint x: 0, endPoint y: 102, distance: 189.4
click at [0, 102] on div "Analytics Inbound Inventory Outbound Retail Reports 04:29 PM EDT 08/22/2025 08/…" at bounding box center [523, 250] width 1047 height 501
type input "bnk"
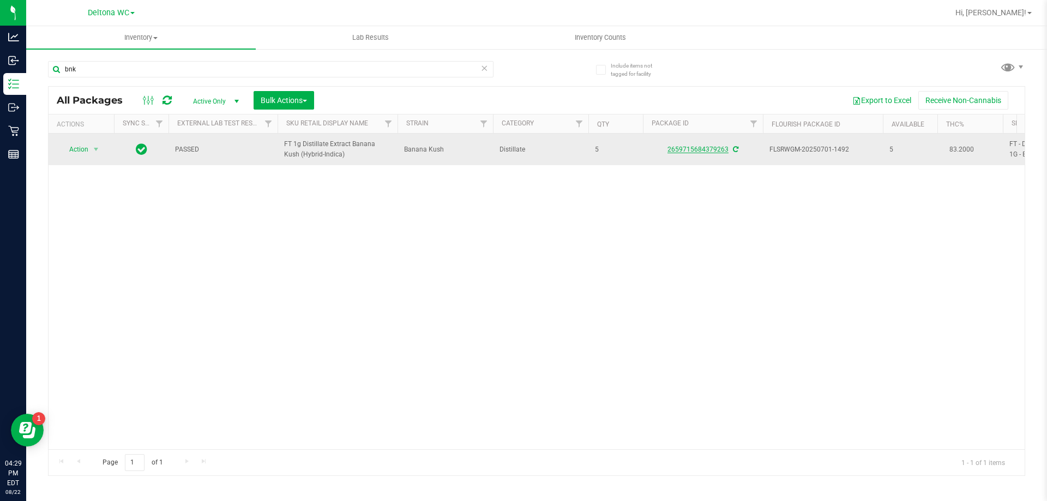
click at [703, 152] on link "2659715684379263" at bounding box center [697, 150] width 61 height 8
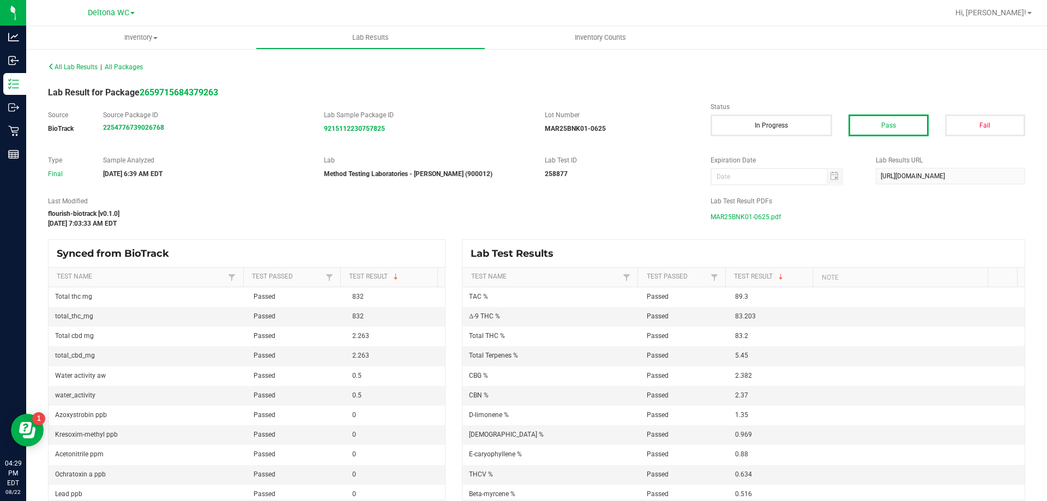
click at [732, 216] on span "MAR25BNK01-0625.pdf" at bounding box center [745, 217] width 70 height 16
click at [73, 68] on span "All Lab Results" at bounding box center [73, 67] width 50 height 8
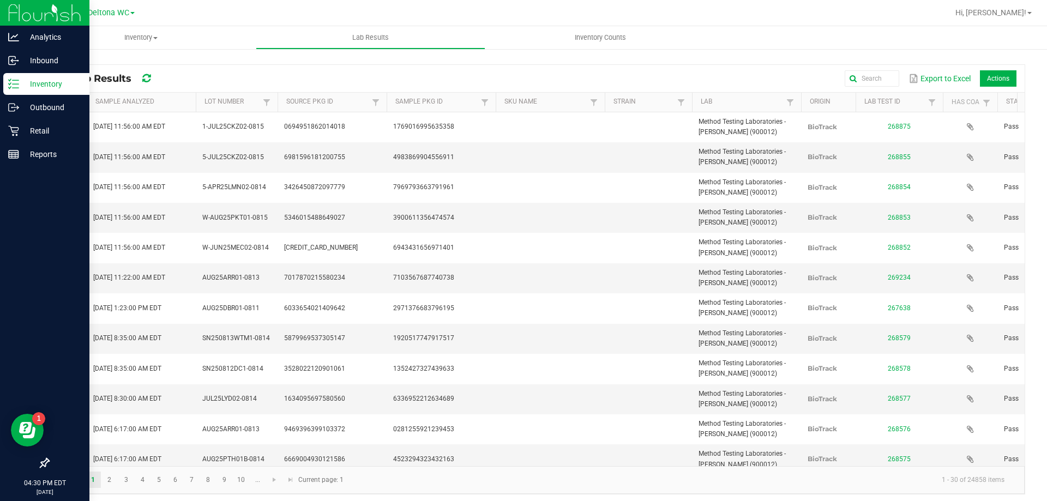
drag, startPoint x: 49, startPoint y: 87, endPoint x: 56, endPoint y: 87, distance: 7.1
click at [51, 86] on p "Inventory" at bounding box center [51, 83] width 65 height 13
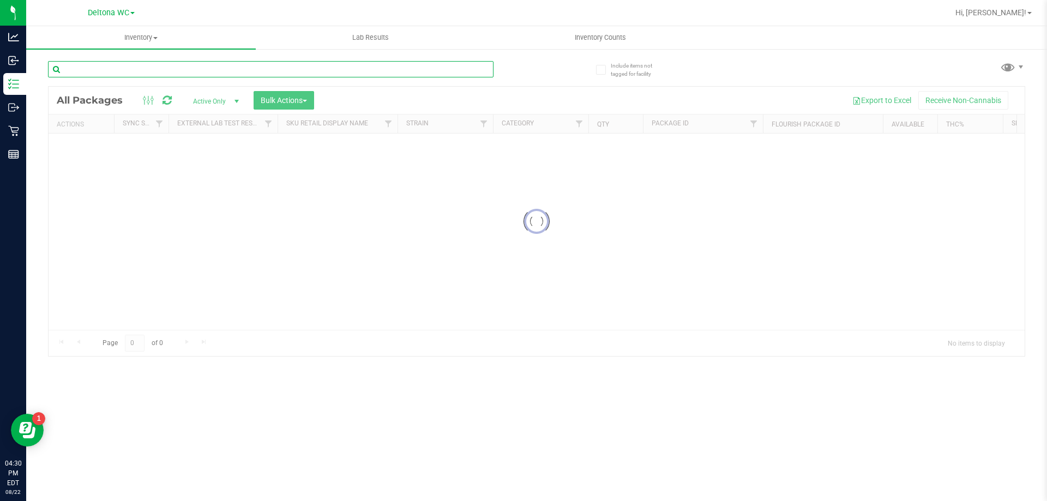
click at [194, 64] on div "Inventory All packages All inventory Waste log Create inventory Lab Results Inv…" at bounding box center [536, 263] width 1020 height 475
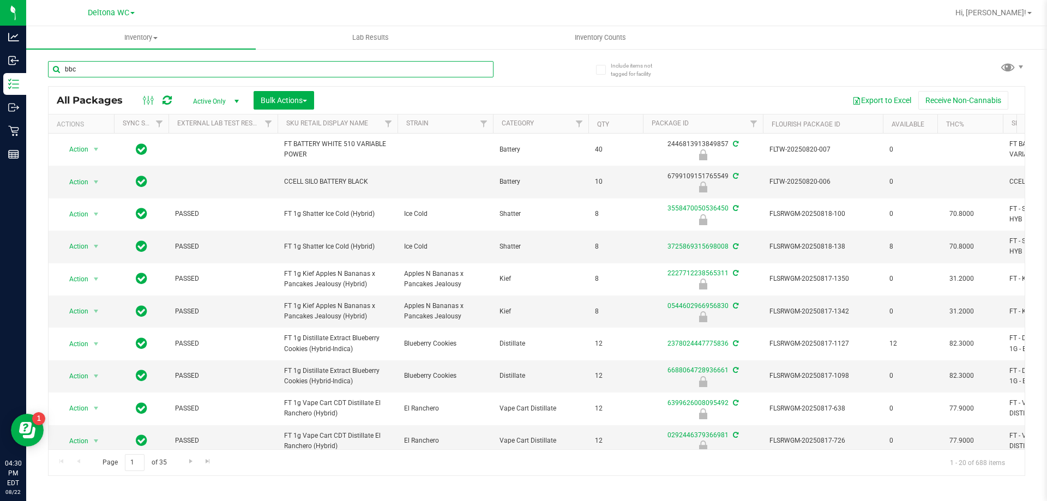
type input "bbc"
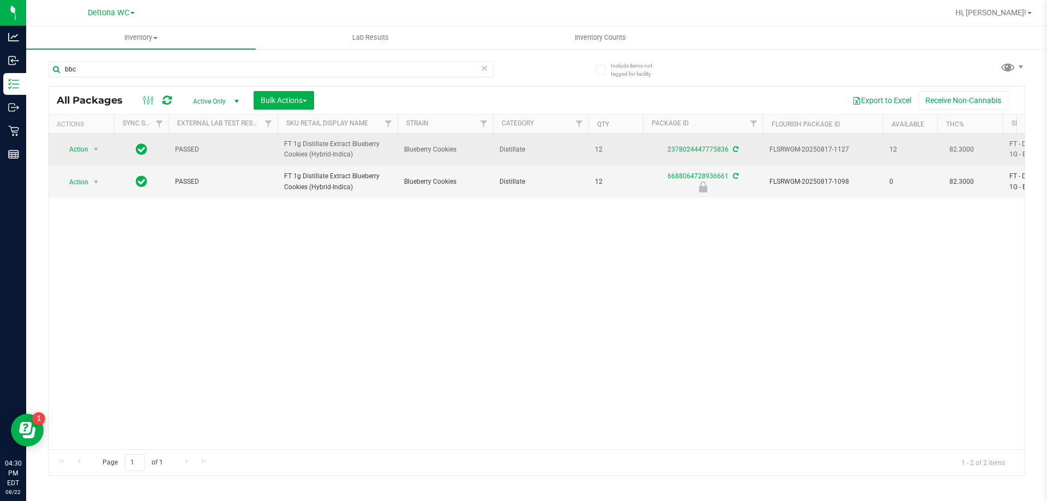
click at [699, 153] on div "2378024447775836" at bounding box center [702, 149] width 123 height 10
click at [699, 149] on link "2378024447775836" at bounding box center [697, 150] width 61 height 8
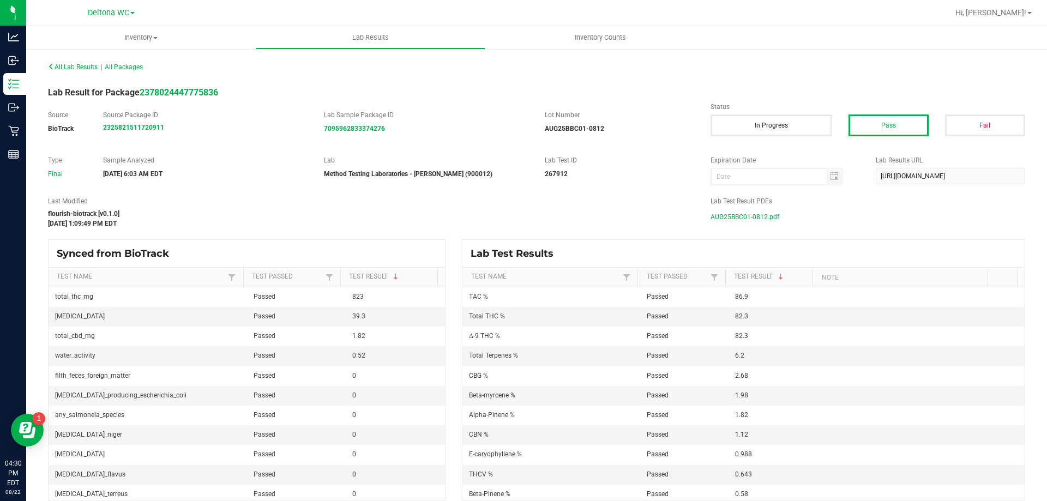
click at [737, 214] on span "AUG25BBC01-0812.pdf" at bounding box center [744, 217] width 69 height 16
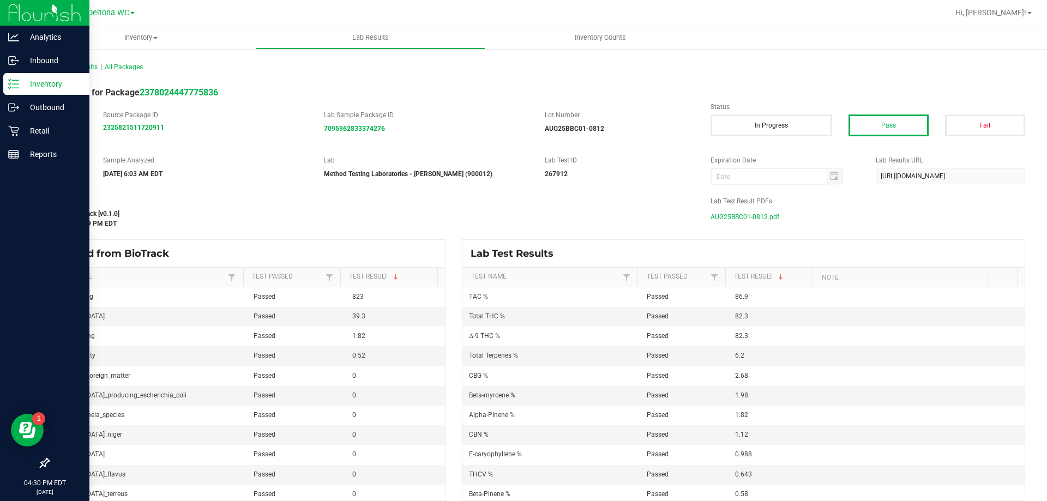
click at [65, 88] on p "Inventory" at bounding box center [51, 83] width 65 height 13
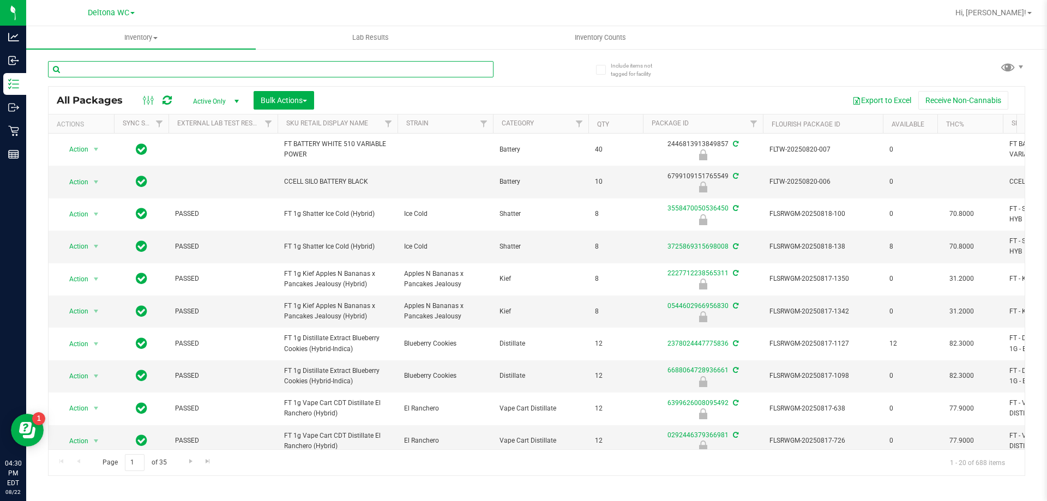
click at [172, 67] on input "text" at bounding box center [270, 69] width 445 height 16
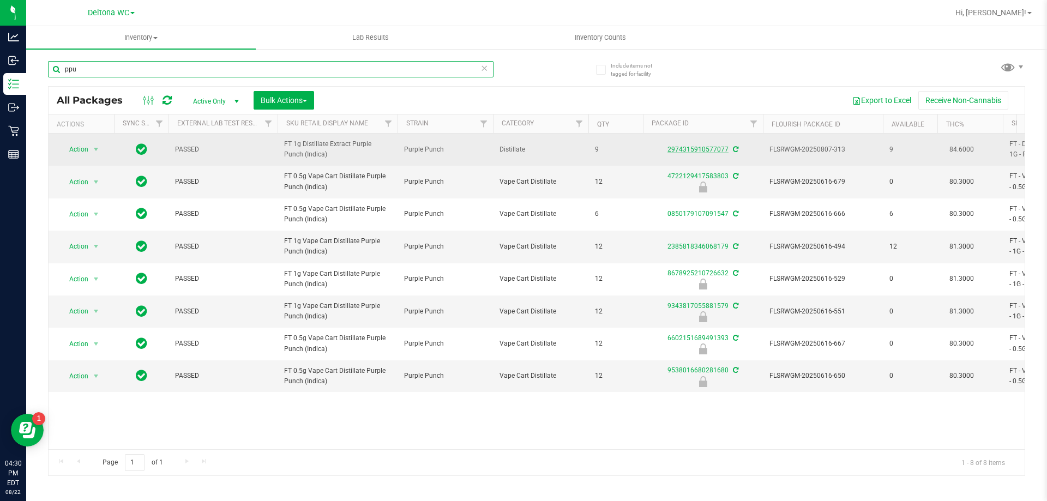
type input "ppu"
click at [699, 147] on link "2974315910577077" at bounding box center [697, 150] width 61 height 8
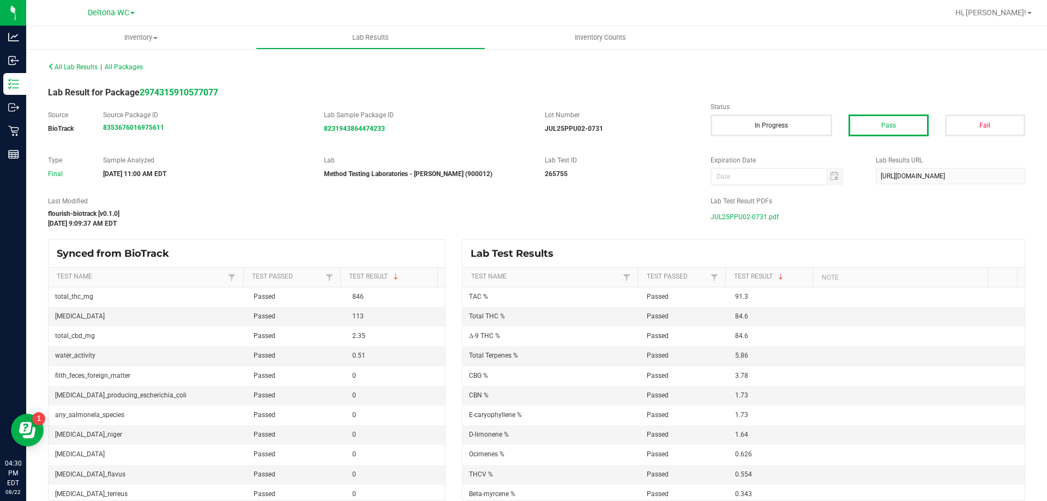
click at [749, 219] on span "JUL25PPU02-0731.pdf" at bounding box center [744, 217] width 68 height 16
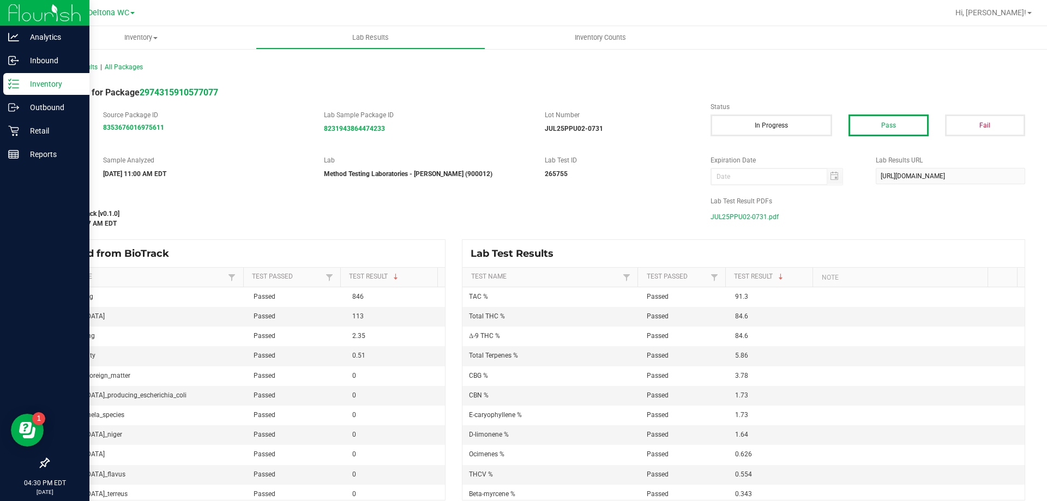
click at [44, 76] on div "Inventory" at bounding box center [46, 84] width 86 height 22
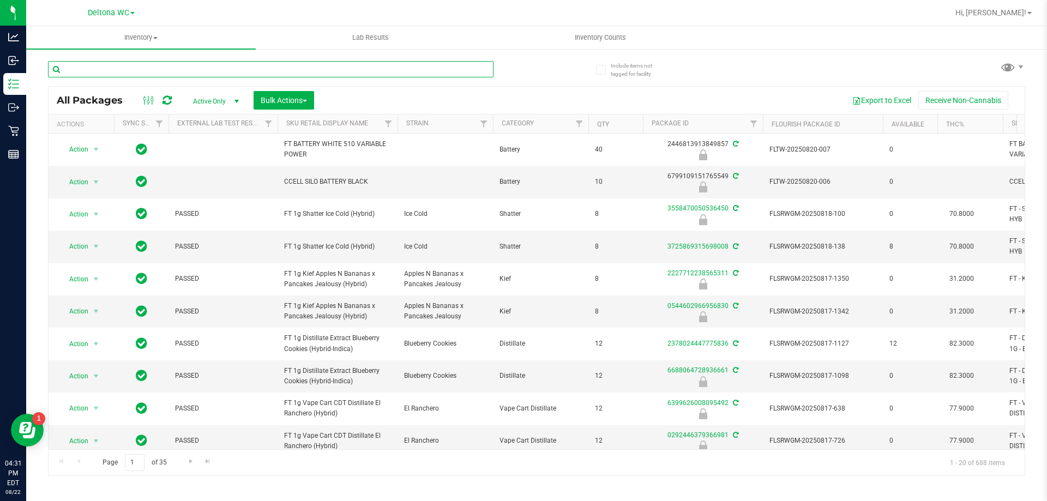
click at [249, 73] on input "text" at bounding box center [270, 69] width 445 height 16
type input "gsc"
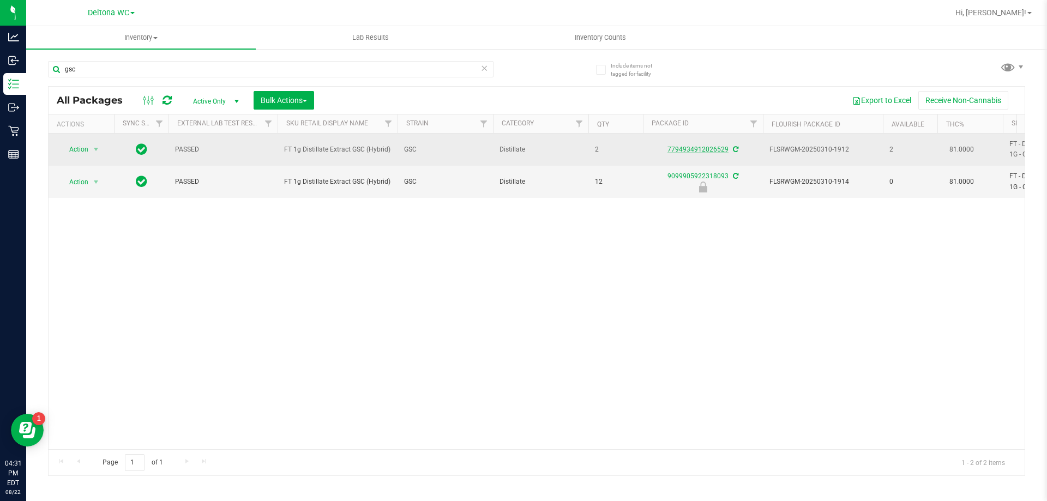
click at [704, 149] on link "7794934912026529" at bounding box center [697, 150] width 61 height 8
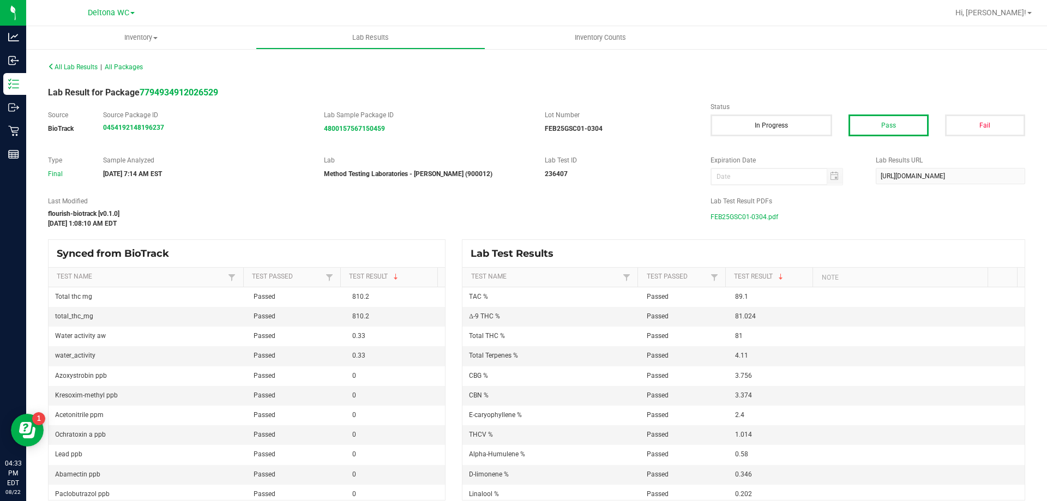
click at [717, 43] on ul "Inventory All packages All inventory Waste log Create inventory Lab Results Inv…" at bounding box center [549, 37] width 1047 height 23
click at [739, 215] on span "FEB25GSC01-0304.pdf" at bounding box center [744, 217] width 68 height 16
click at [76, 64] on span "All Lab Results" at bounding box center [73, 67] width 50 height 8
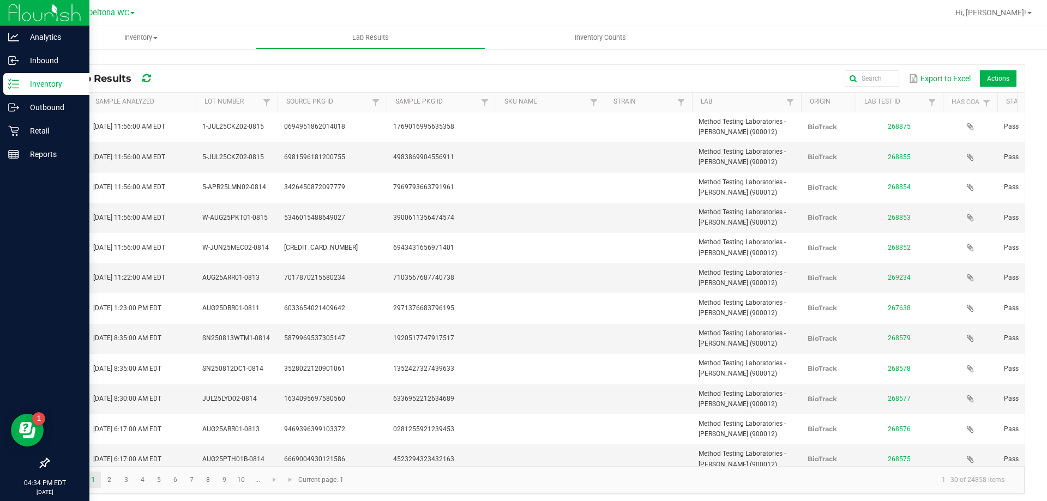
click at [69, 92] on div "Inventory" at bounding box center [46, 84] width 86 height 22
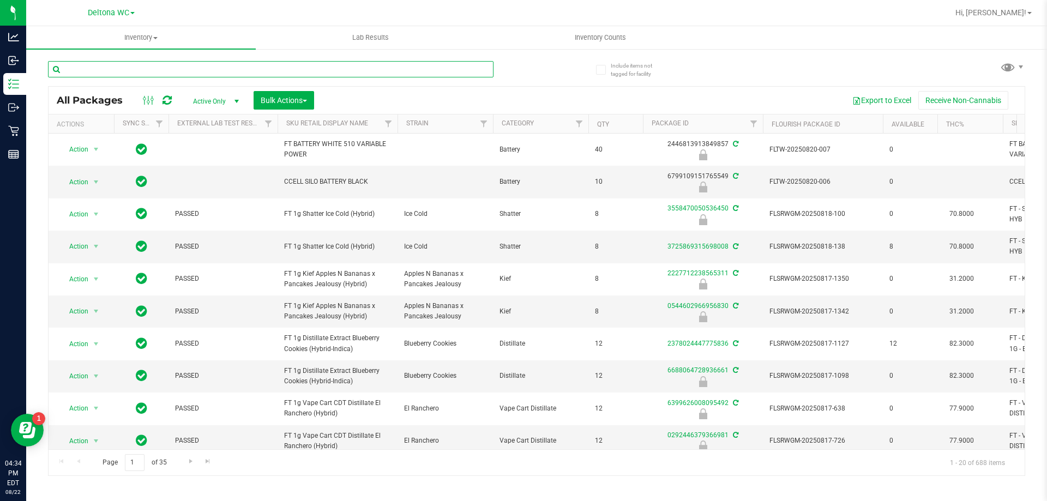
click at [207, 68] on input "text" at bounding box center [270, 69] width 445 height 16
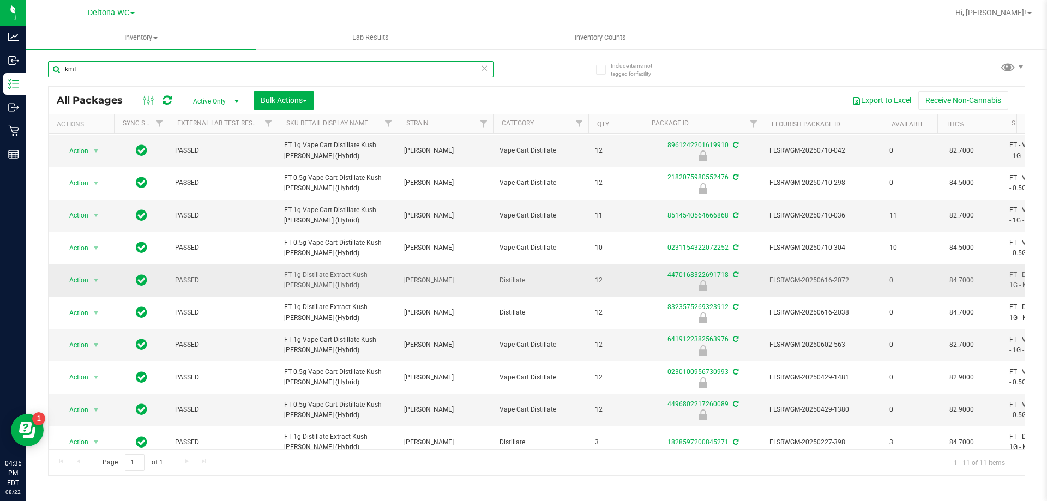
scroll to position [48, 0]
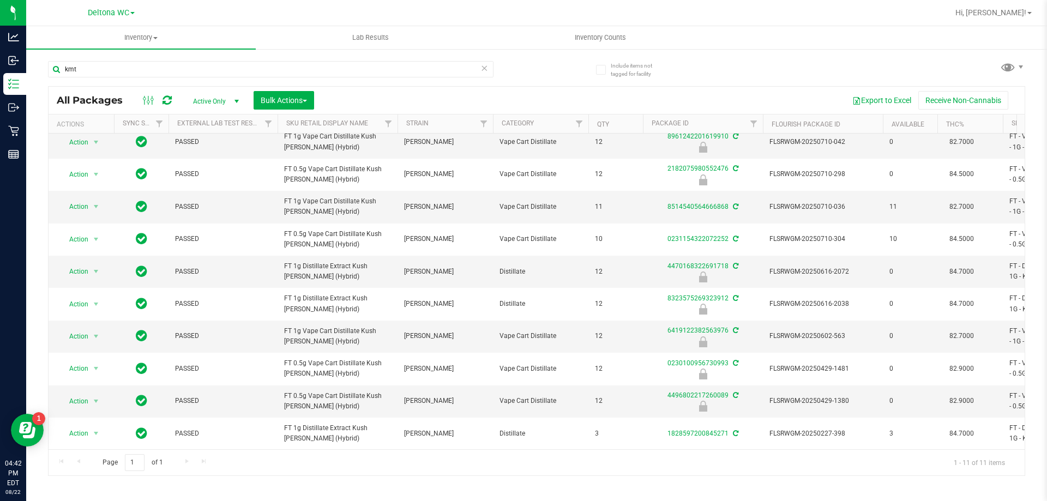
click at [311, 21] on div at bounding box center [571, 12] width 753 height 21
drag, startPoint x: 117, startPoint y: 75, endPoint x: 32, endPoint y: 73, distance: 84.5
click at [32, 74] on div "Include items not tagged for facility kmt All Packages Active Only Active Only …" at bounding box center [536, 214] width 1020 height 333
type input "atm"
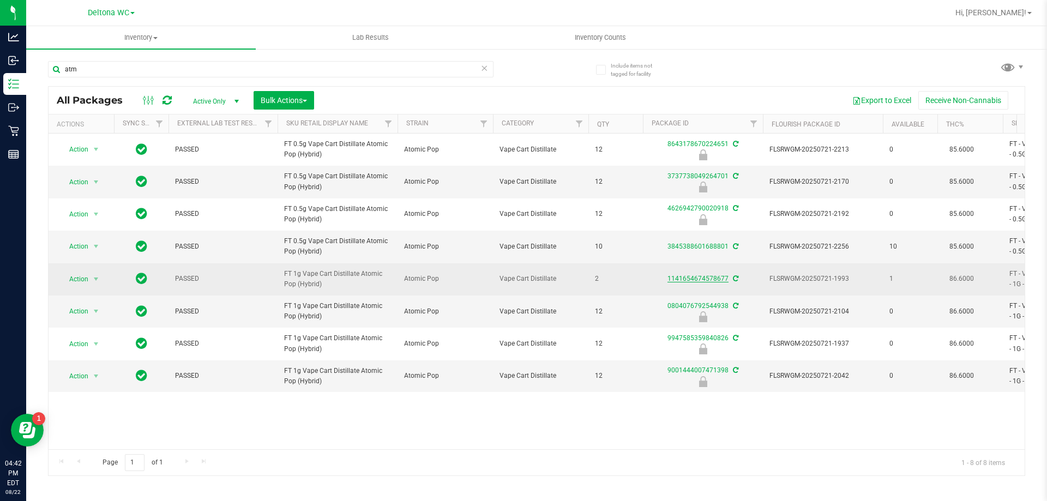
click at [704, 276] on link "1141654674578677" at bounding box center [697, 279] width 61 height 8
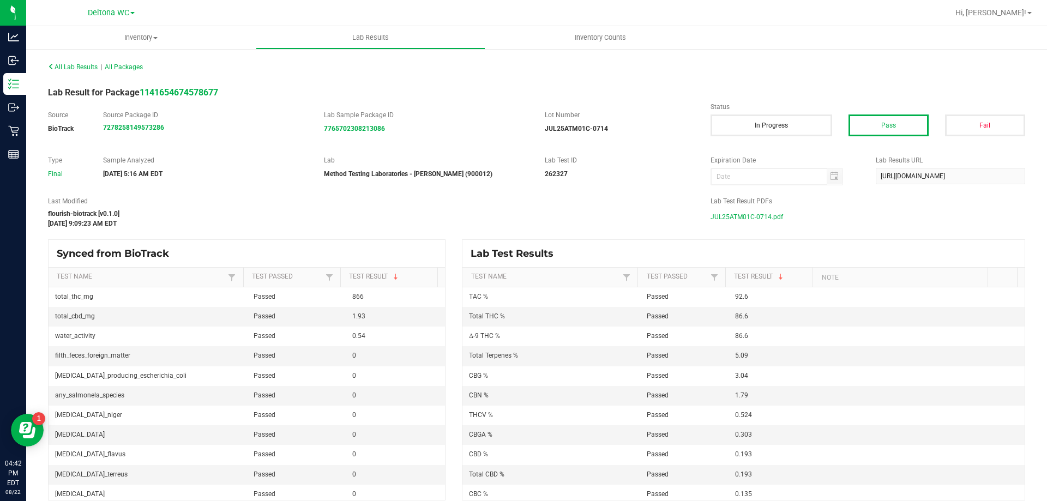
click at [755, 215] on span "JUL25ATM01C-0714.pdf" at bounding box center [746, 217] width 73 height 16
click at [738, 214] on span "JUL25ATM01C-0714.pdf" at bounding box center [746, 217] width 73 height 16
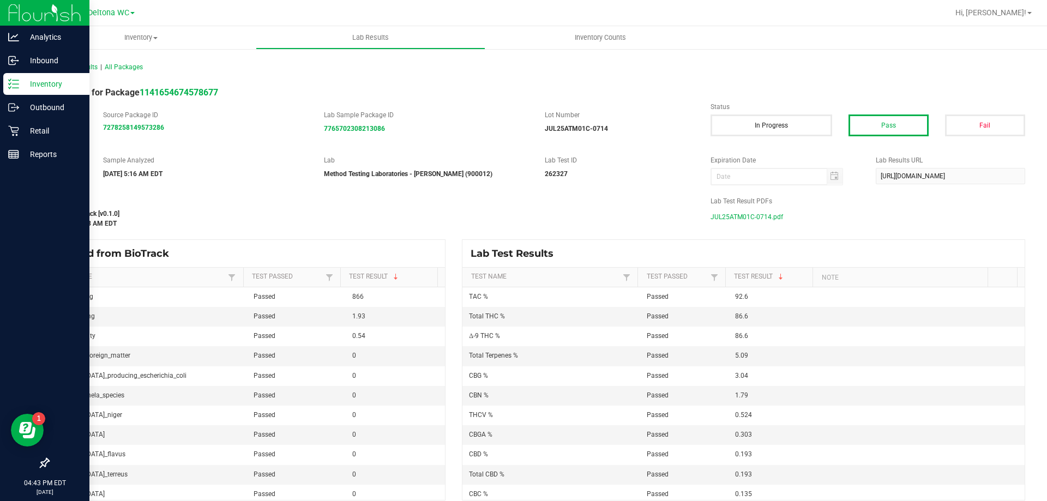
click at [22, 86] on p "Inventory" at bounding box center [51, 83] width 65 height 13
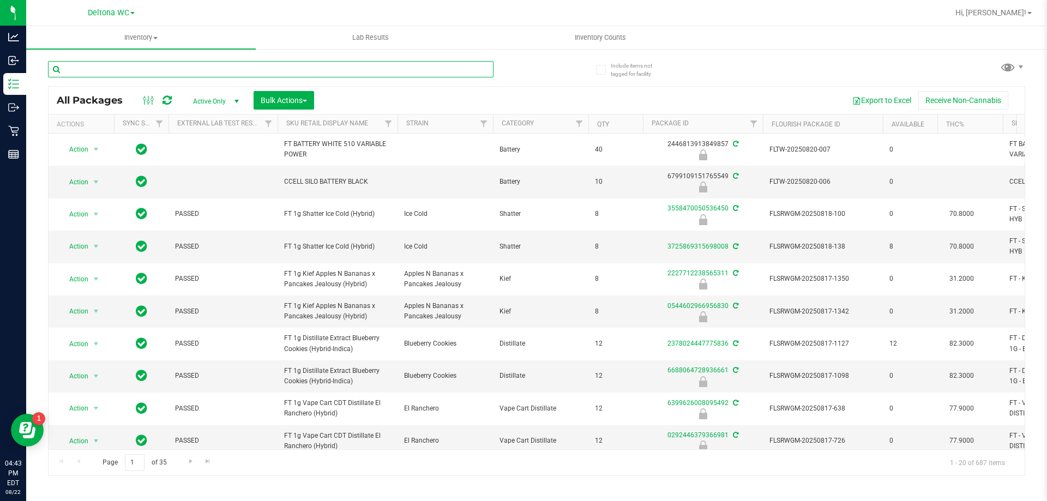
click at [165, 64] on input "text" at bounding box center [270, 69] width 445 height 16
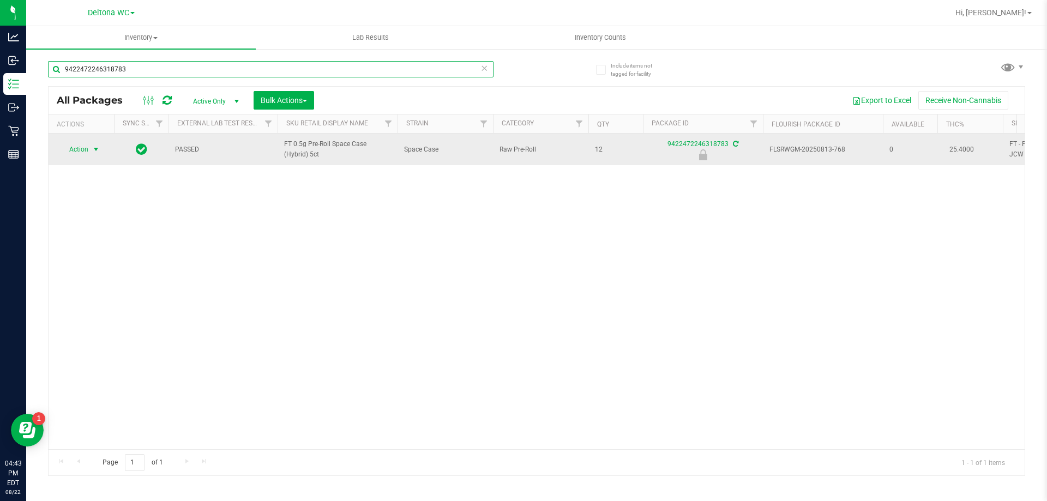
type input "9422472246318783"
click at [89, 150] on span "select" at bounding box center [96, 149] width 14 height 15
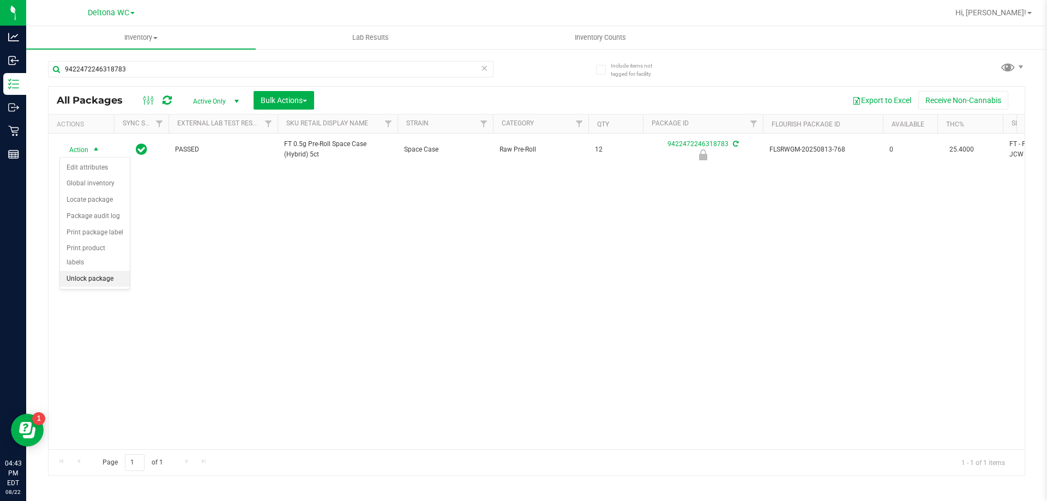
click at [92, 271] on li "Unlock package" at bounding box center [95, 279] width 70 height 16
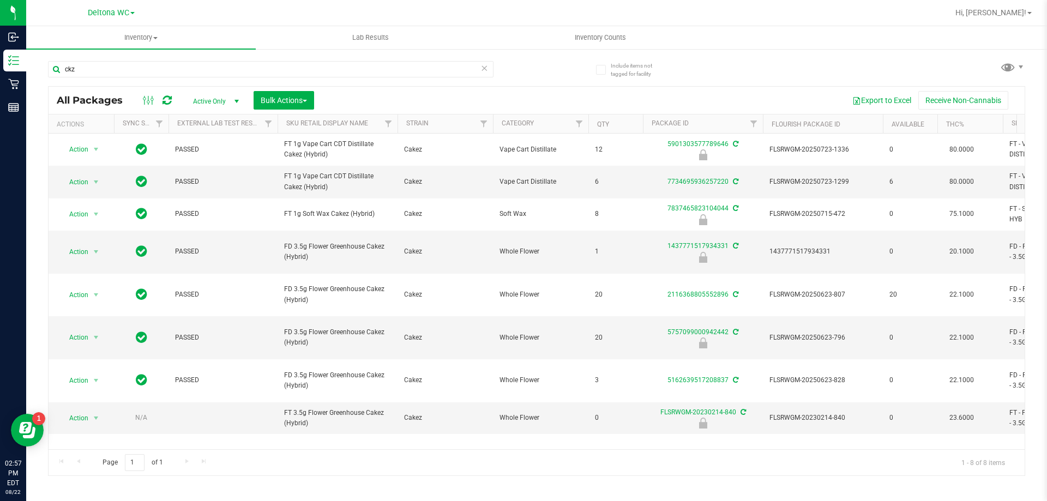
click at [38, 80] on div "Include items not tagged for facility ckz All Packages Active Only Active Only …" at bounding box center [536, 214] width 1020 height 333
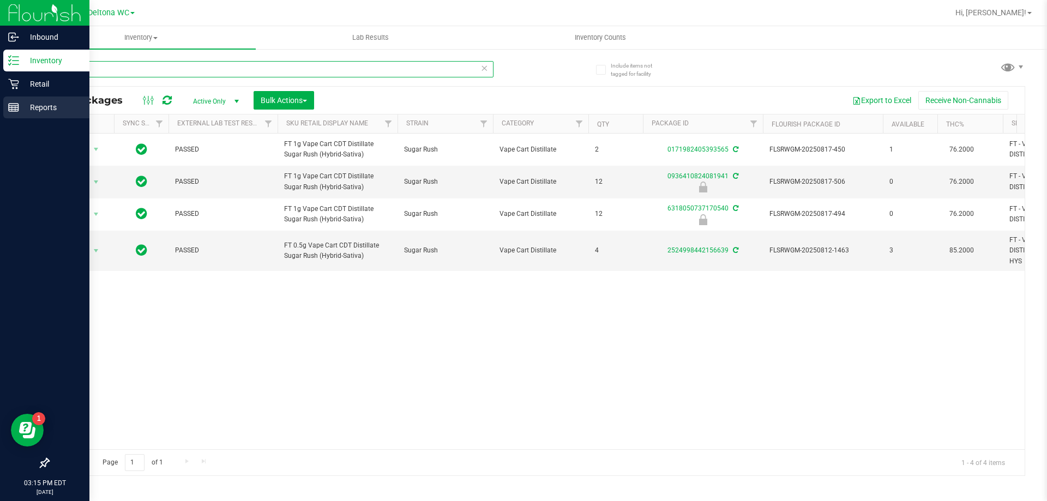
drag, startPoint x: 183, startPoint y: 64, endPoint x: 0, endPoint y: 106, distance: 188.0
click at [0, 106] on div "Inbound Inventory Retail Reports 03:15 PM EDT [DATE] 08/22 Deltona WC Hi, [PERS…" at bounding box center [523, 250] width 1047 height 501
type input "atm"
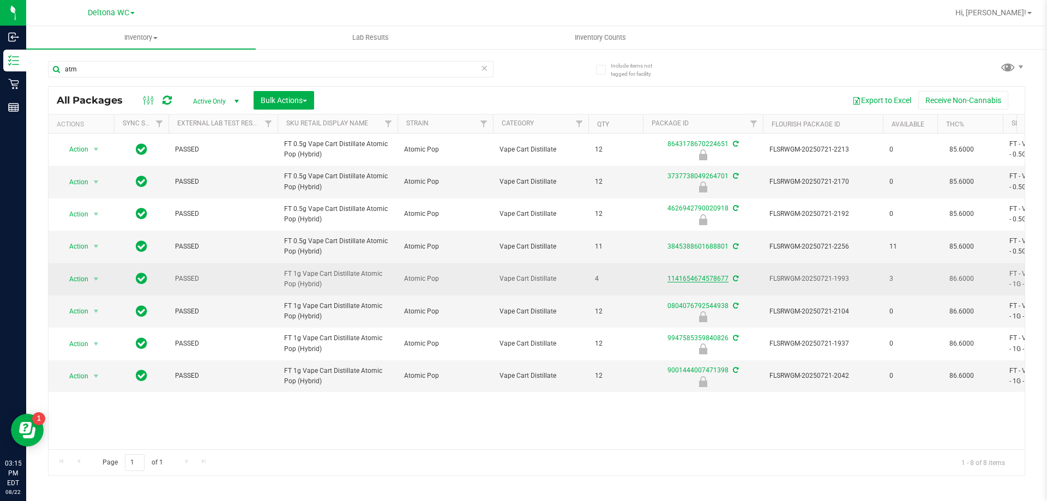
click at [691, 275] on link "1141654674578677" at bounding box center [697, 279] width 61 height 8
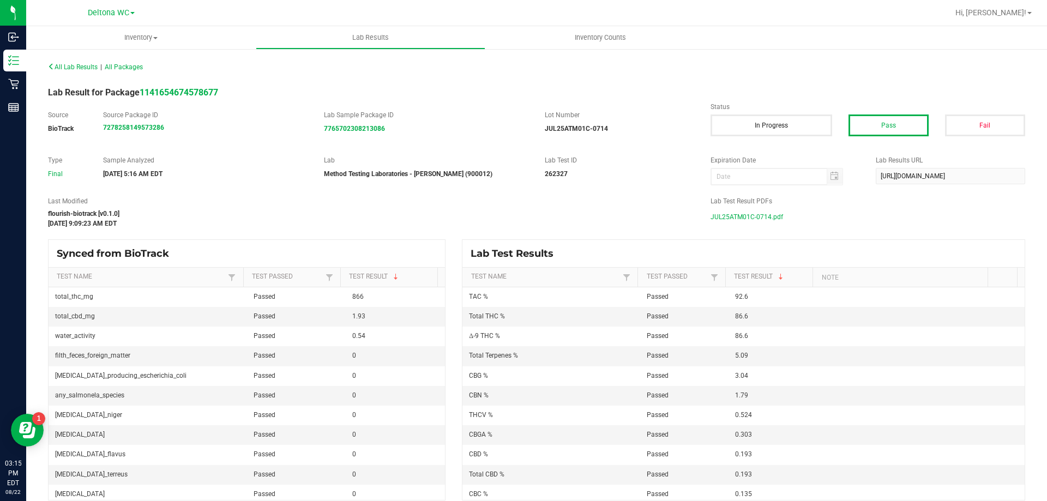
click at [721, 215] on span "JUL25ATM01C-0714.pdf" at bounding box center [746, 217] width 73 height 16
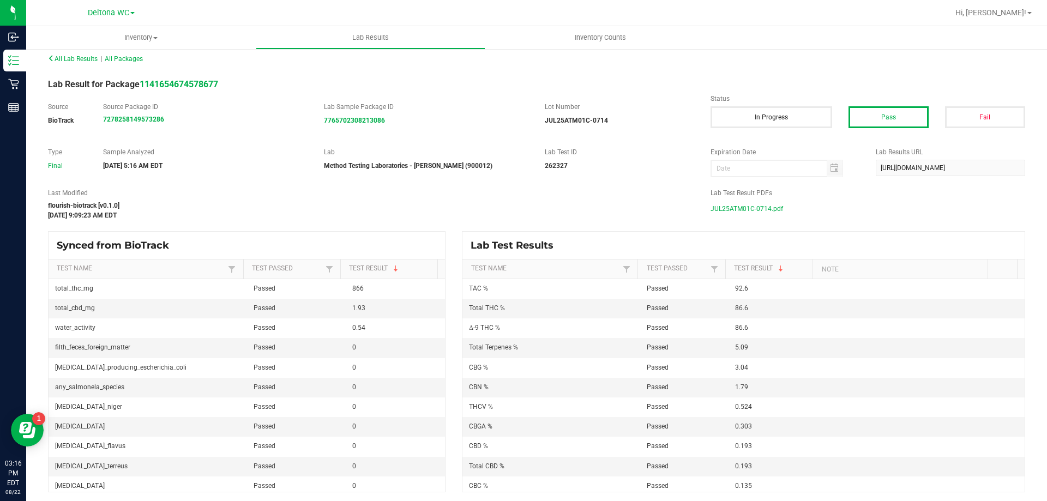
scroll to position [10, 0]
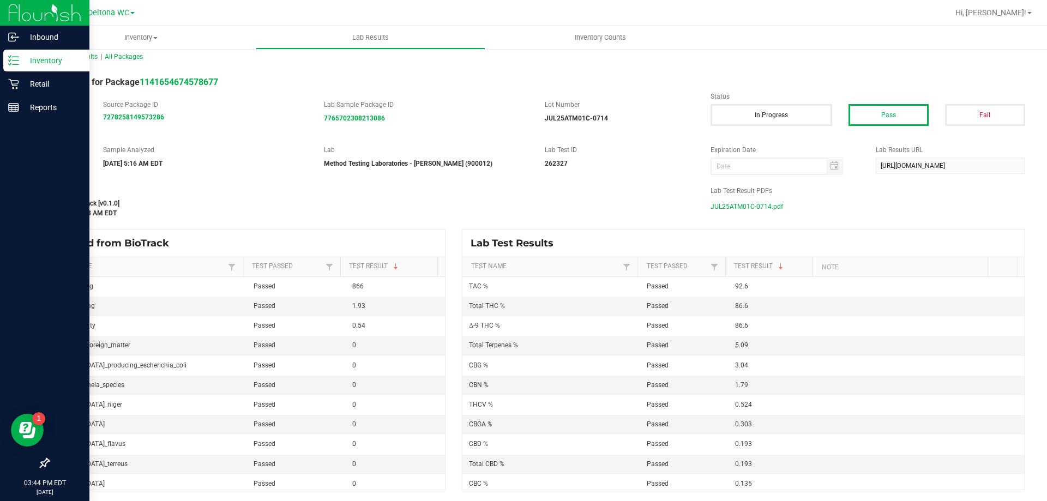
click at [19, 53] on div "Inventory" at bounding box center [46, 61] width 86 height 22
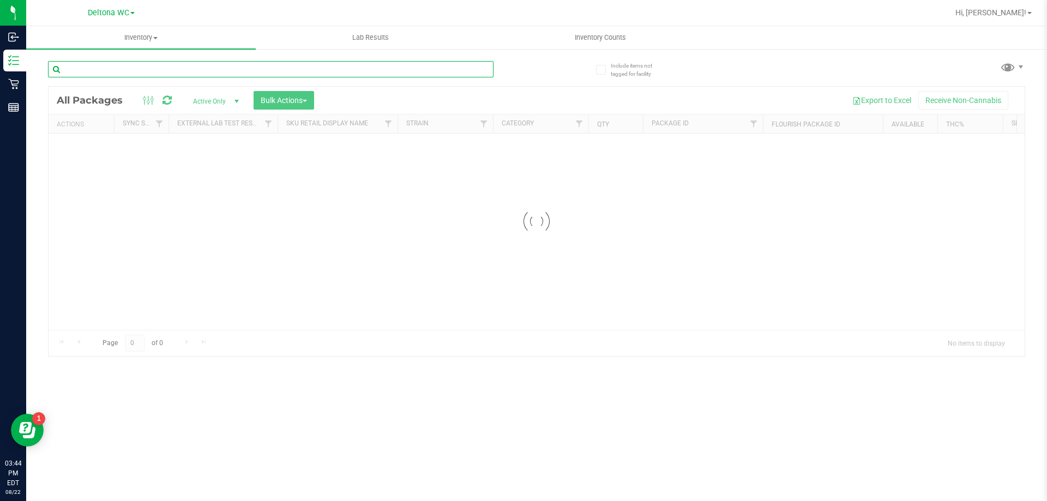
click at [311, 71] on input "text" at bounding box center [270, 69] width 445 height 16
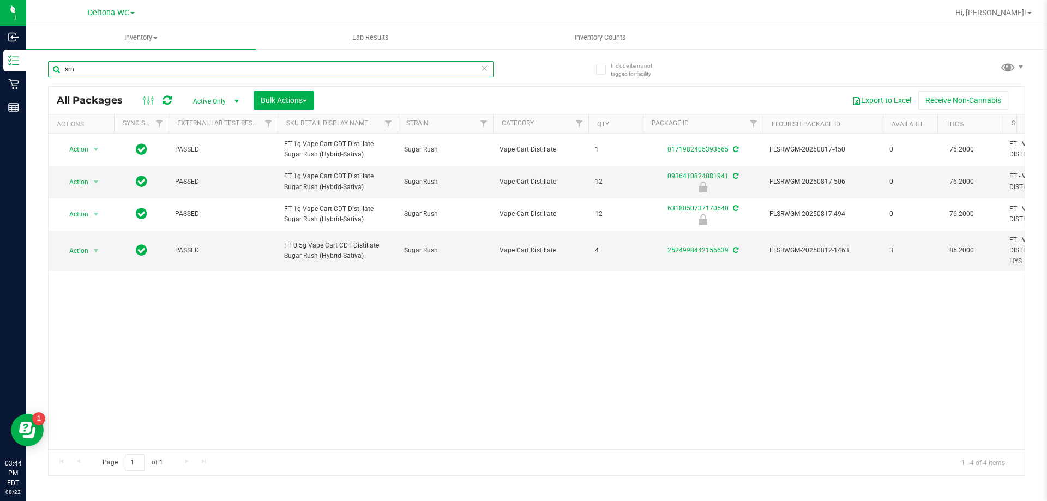
drag, startPoint x: 98, startPoint y: 68, endPoint x: 29, endPoint y: 75, distance: 69.0
click at [29, 75] on div "Include items not tagged for facility srh All Packages Active Only Active Only …" at bounding box center [536, 214] width 1020 height 333
type input "pkt"
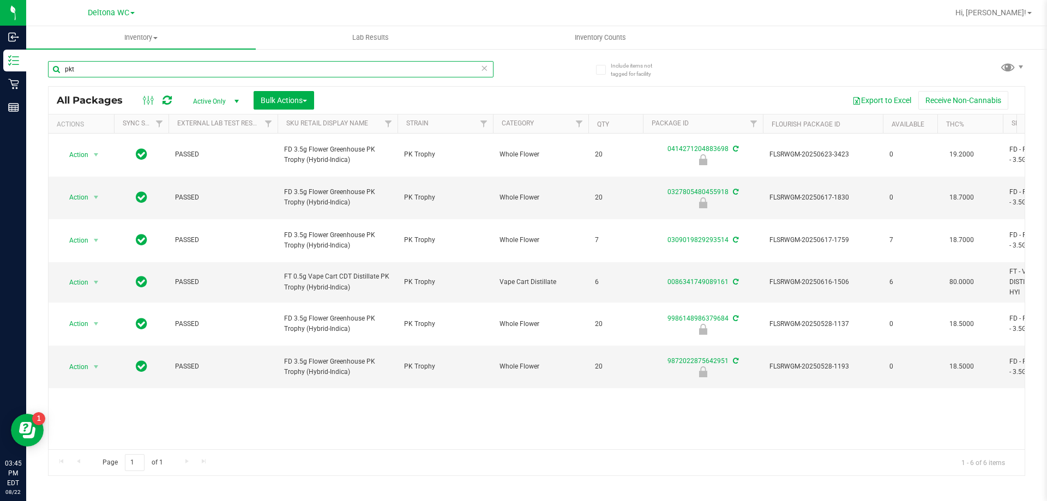
drag, startPoint x: 102, startPoint y: 70, endPoint x: 39, endPoint y: 69, distance: 63.2
click at [39, 69] on div "Include items not tagged for facility pkt All Packages Active Only Active Only …" at bounding box center [536, 214] width 1020 height 333
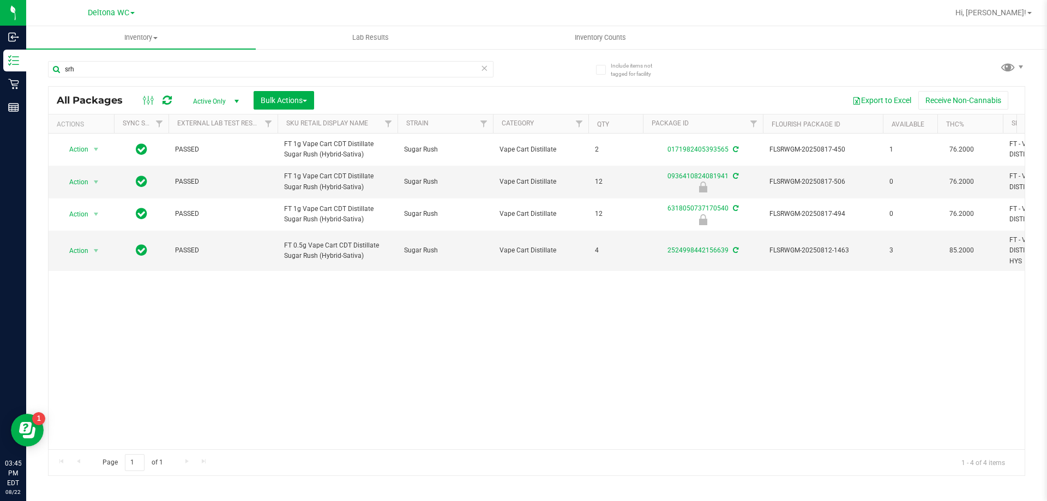
click at [524, 67] on div "srh" at bounding box center [292, 68] width 488 height 35
click at [90, 190] on span "select" at bounding box center [96, 181] width 14 height 15
click at [112, 316] on li "Unlock package" at bounding box center [95, 324] width 70 height 16
